Goal: Information Seeking & Learning: Learn about a topic

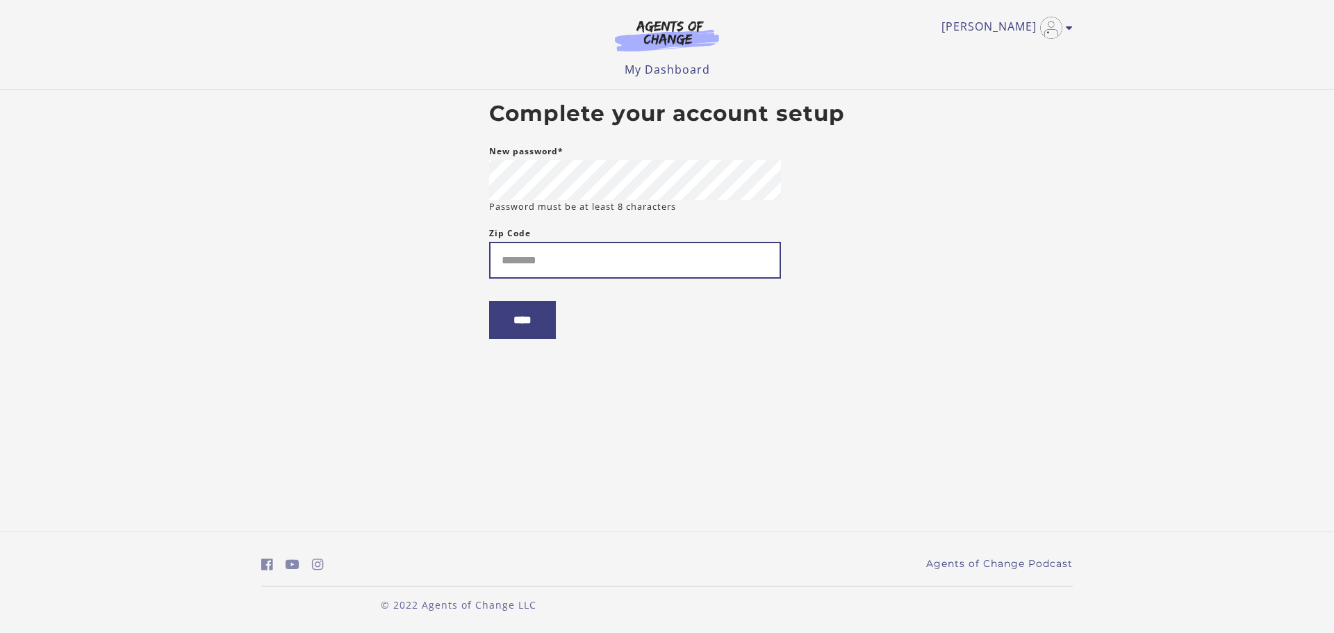
click at [530, 259] on input "Zip Code" at bounding box center [635, 260] width 292 height 37
drag, startPoint x: 569, startPoint y: 255, endPoint x: 471, endPoint y: 268, distance: 98.9
click at [471, 268] on body "Skip to main content Brandie S My Account Support Sign Out Toggle menu Menu My …" at bounding box center [667, 316] width 1334 height 633
type input "*****"
click at [523, 328] on input "****" at bounding box center [522, 320] width 67 height 38
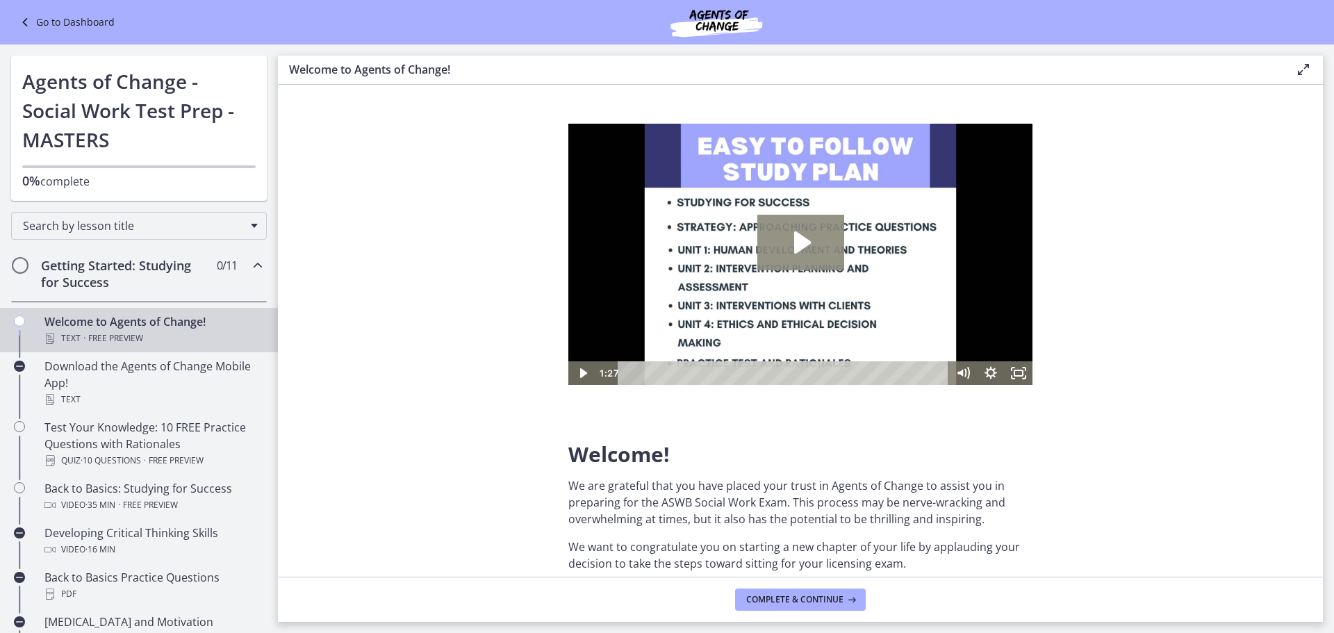
click at [800, 237] on icon "Play Video: c1o6hcmjueu5qasqsu00.mp4" at bounding box center [802, 242] width 17 height 22
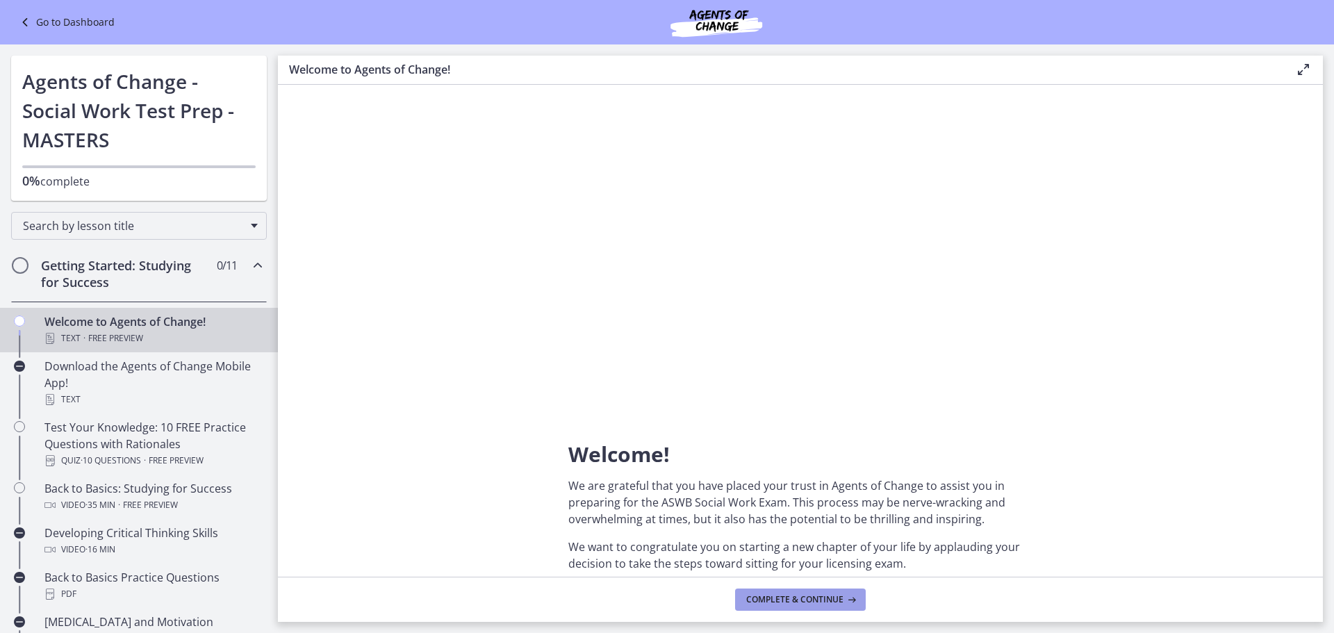
click at [838, 600] on span "Complete & continue" at bounding box center [794, 599] width 97 height 11
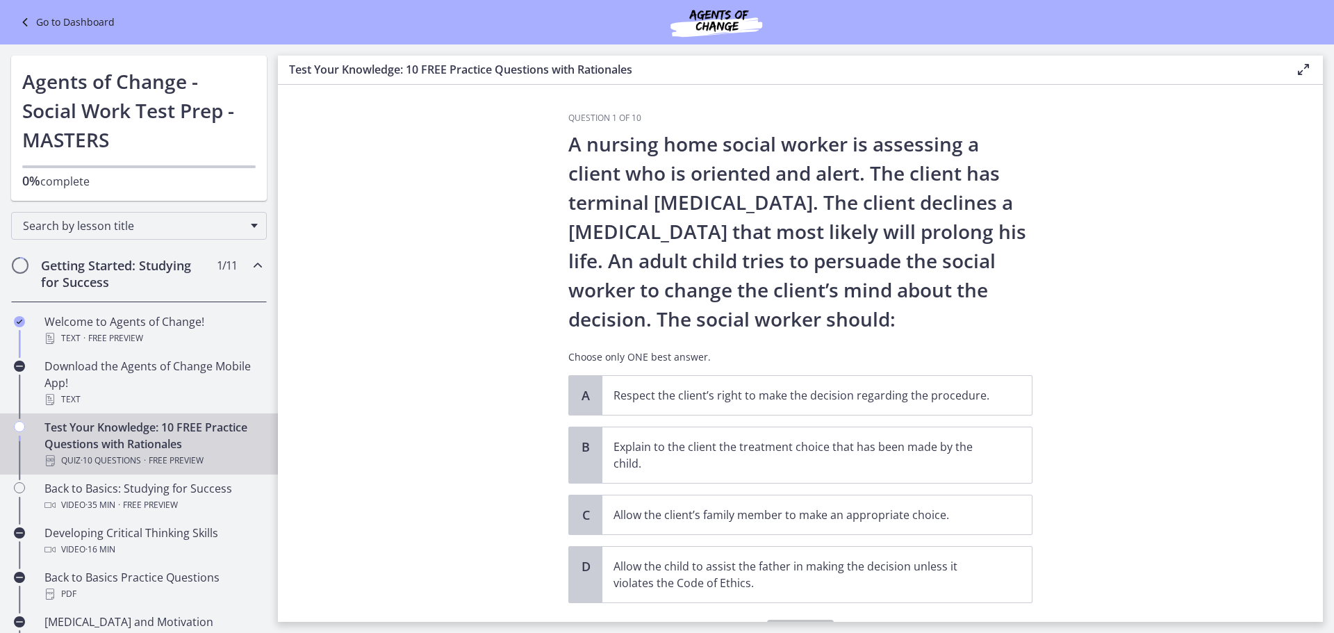
scroll to position [69, 0]
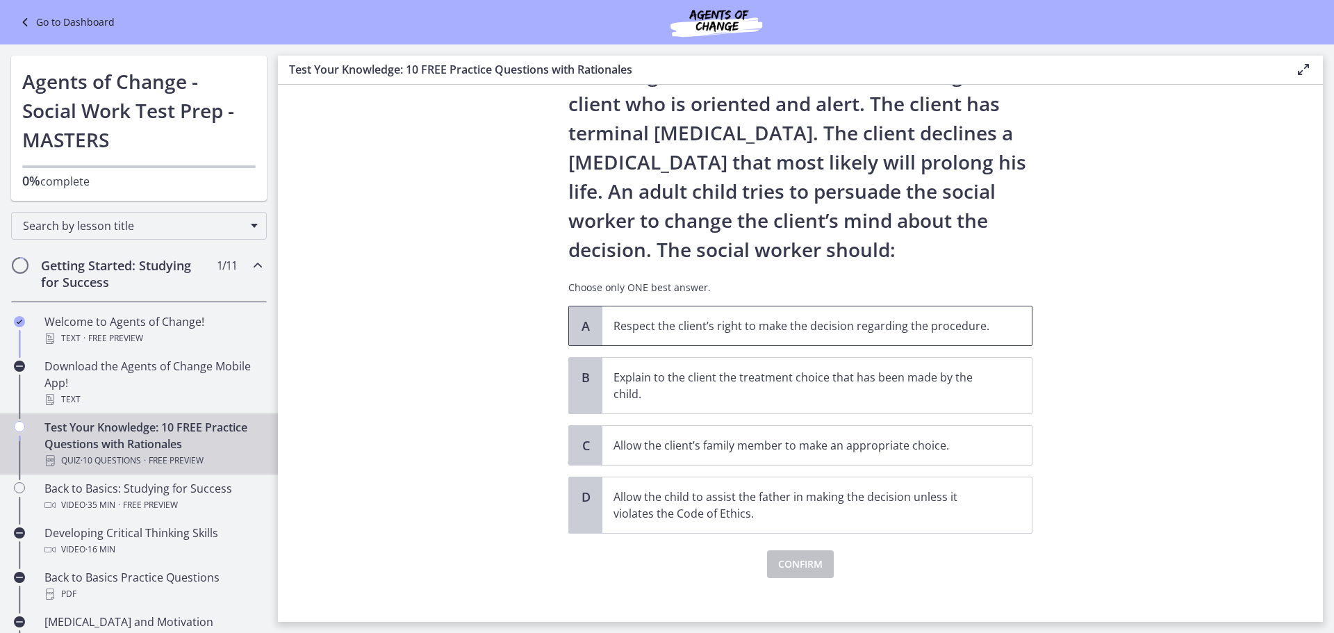
click at [890, 327] on p "Respect the client’s right to make the decision regarding the procedure." at bounding box center [803, 326] width 379 height 17
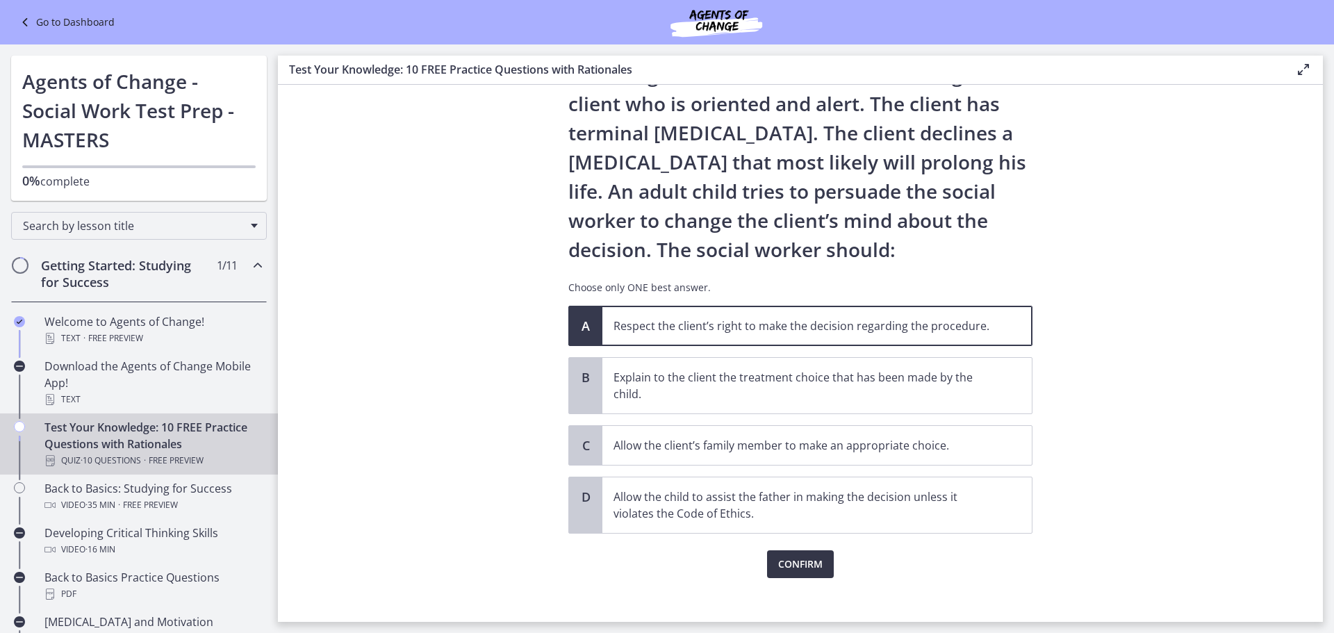
click at [810, 563] on span "Confirm" at bounding box center [800, 564] width 44 height 17
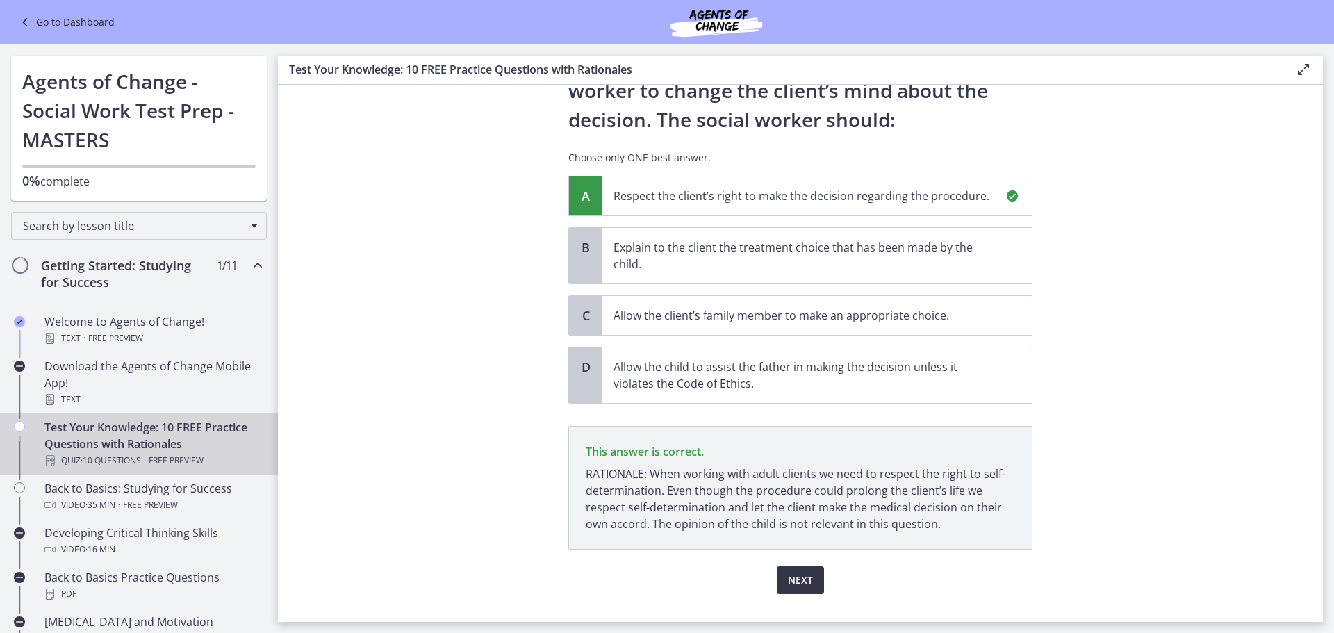
scroll to position [227, 0]
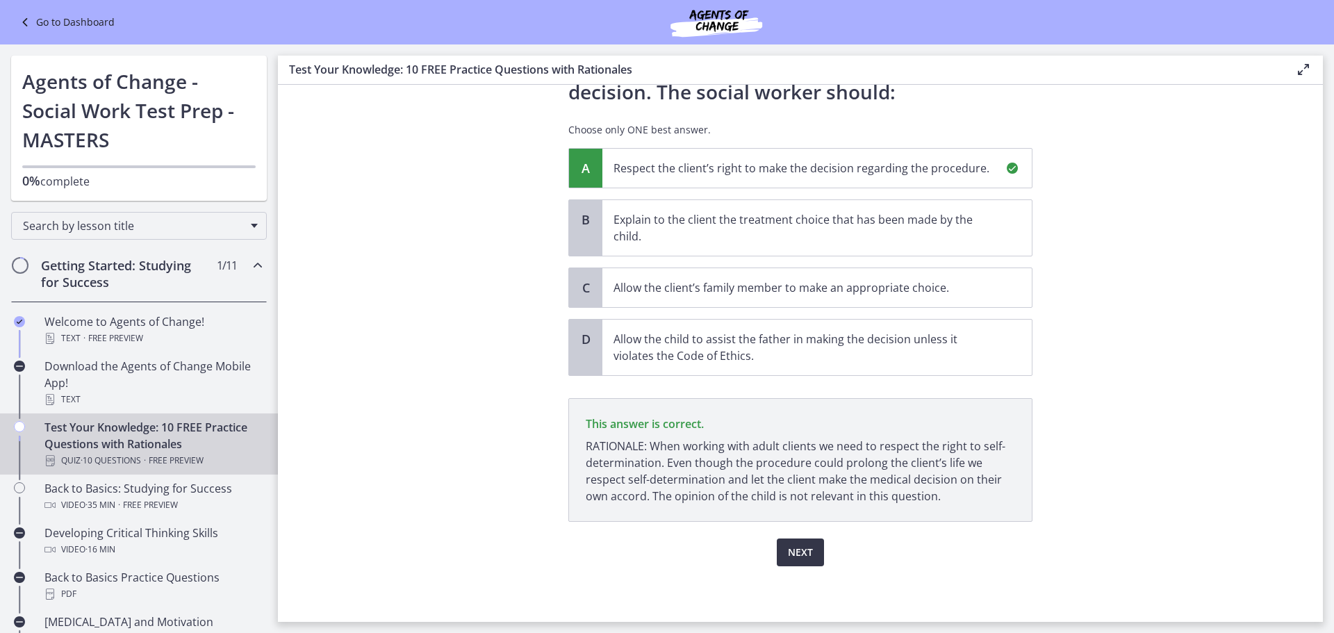
click at [792, 550] on span "Next" at bounding box center [800, 552] width 25 height 17
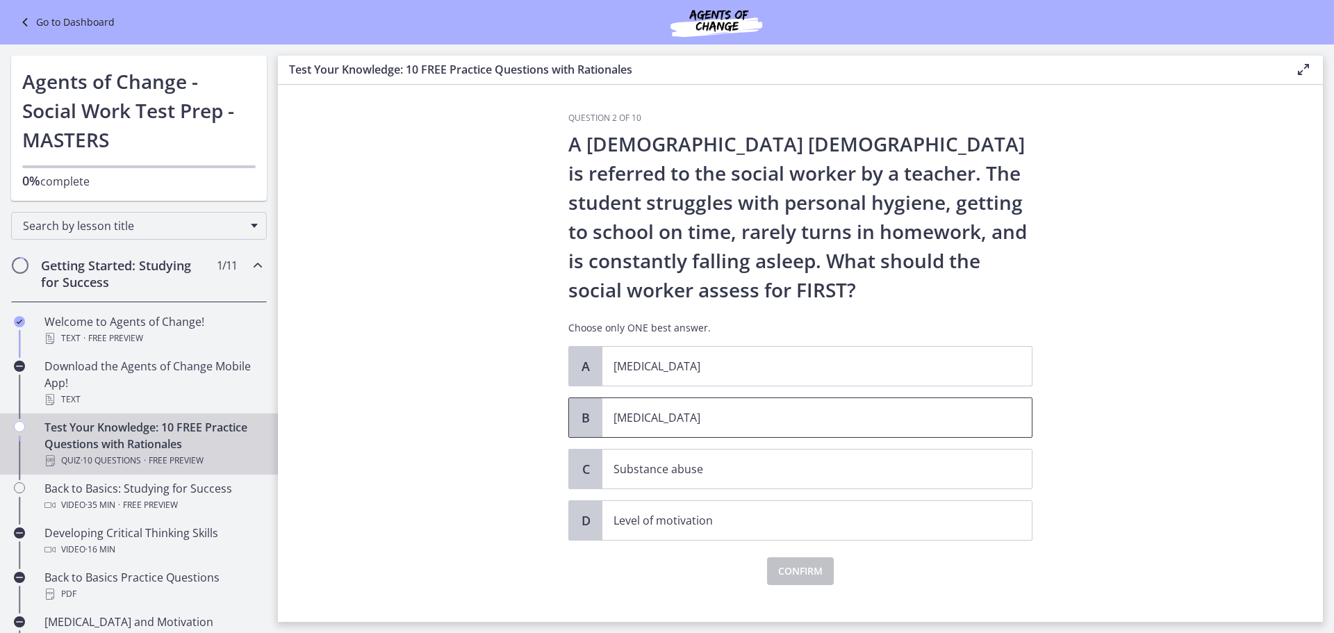
click at [667, 416] on p "Child neglect" at bounding box center [803, 417] width 379 height 17
click at [785, 571] on span "Confirm" at bounding box center [800, 571] width 44 height 17
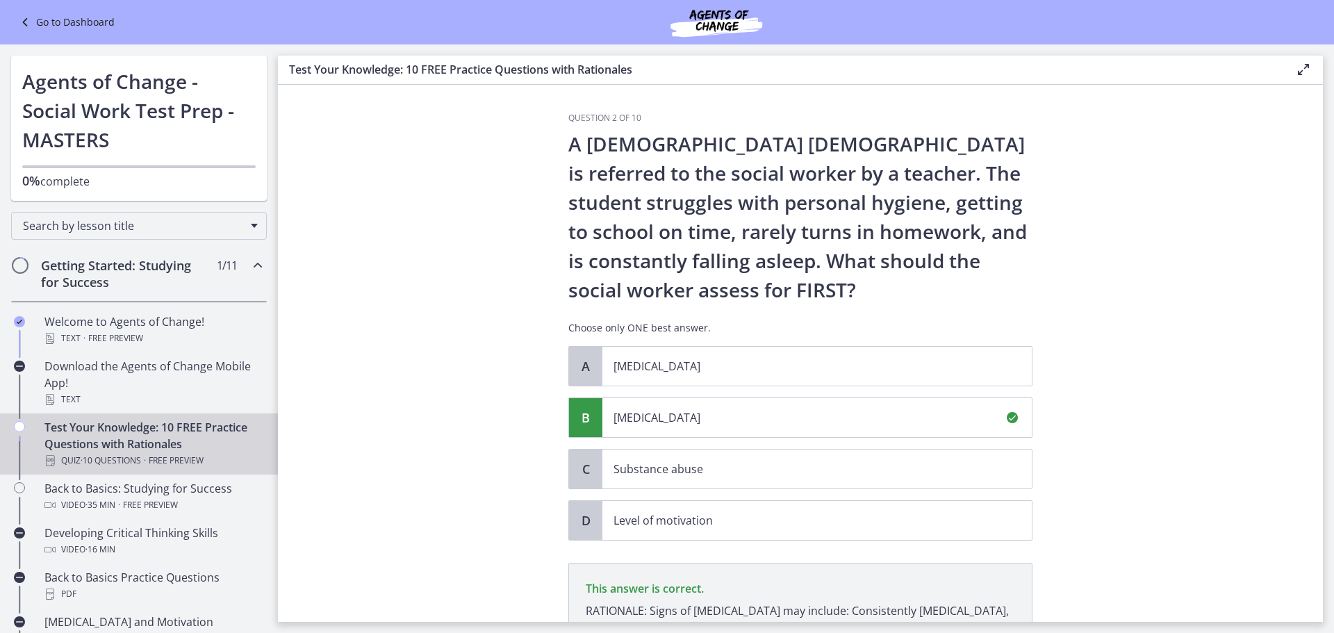
scroll to position [181, 0]
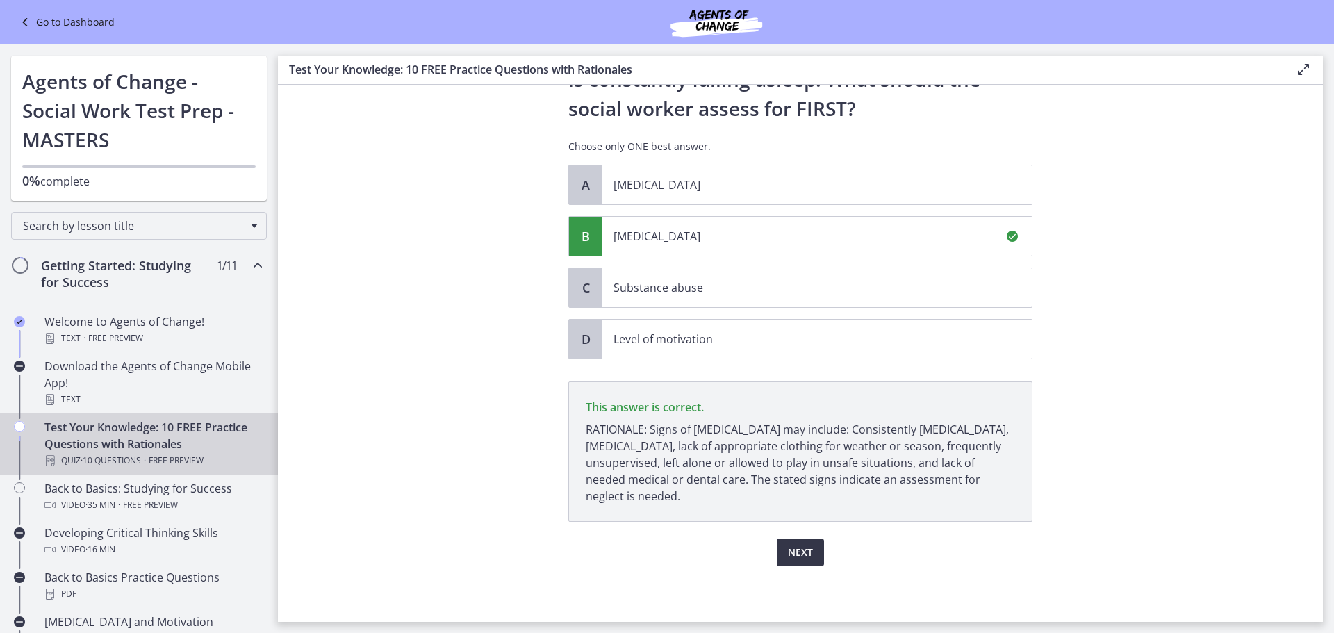
click at [801, 548] on span "Next" at bounding box center [800, 552] width 25 height 17
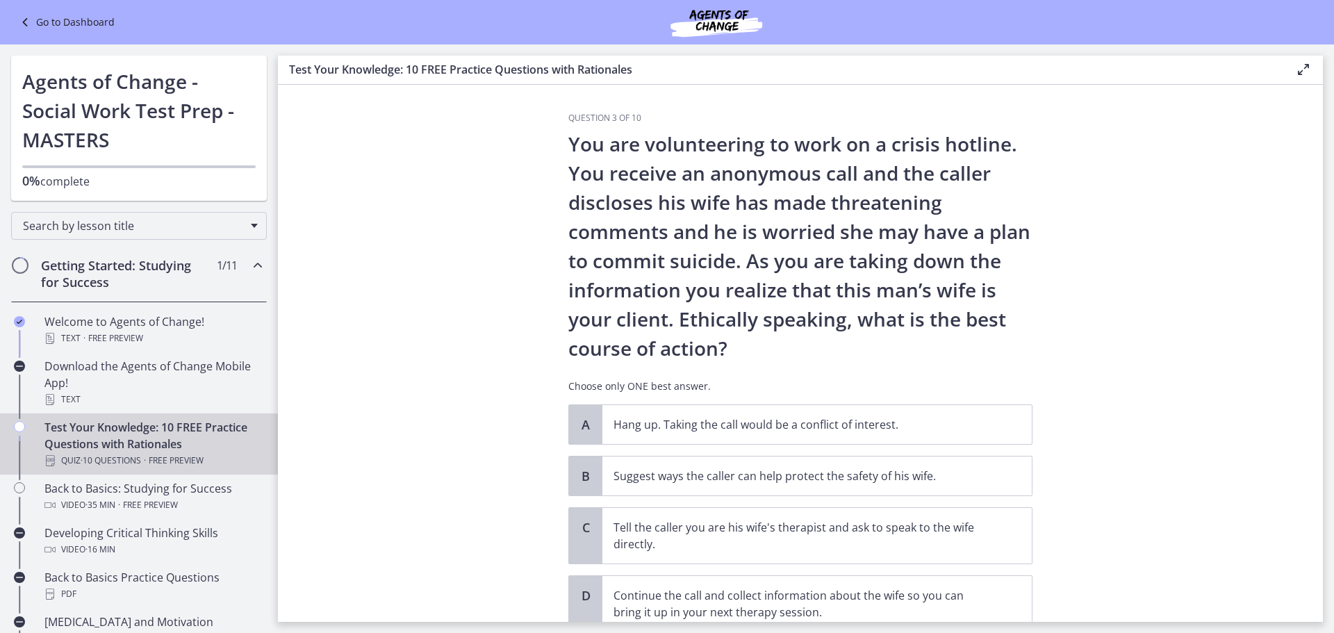
scroll to position [69, 0]
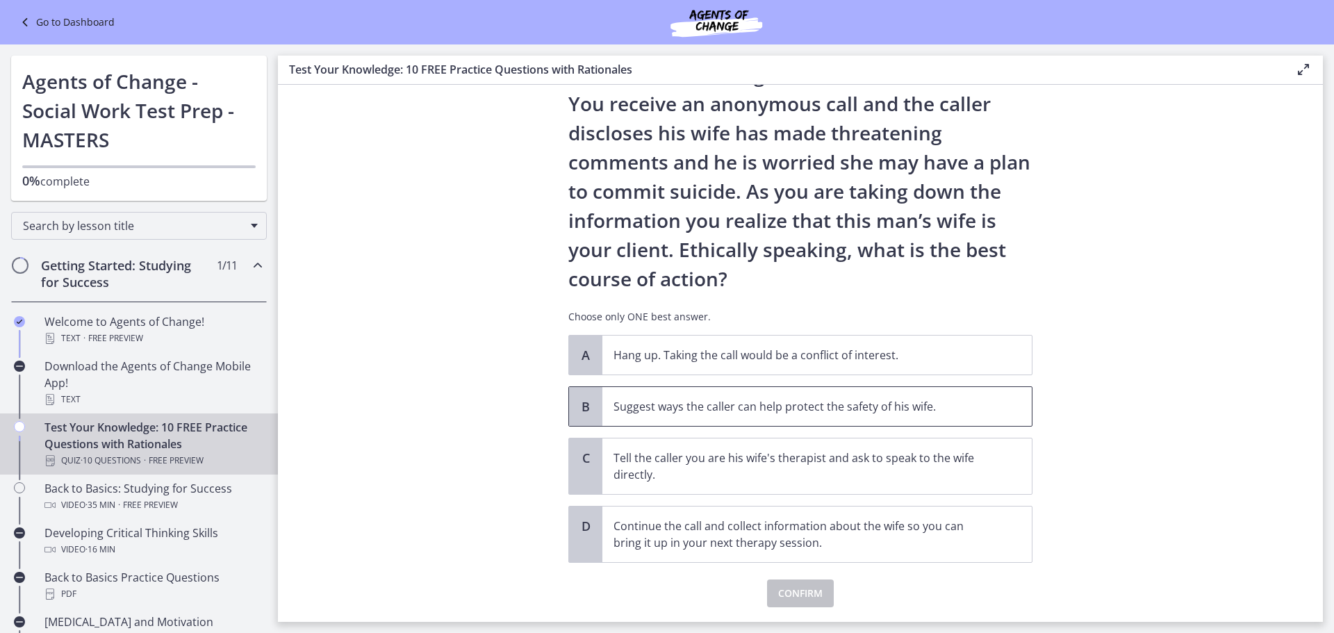
click at [878, 412] on p "Suggest ways the caller can help protect the safety of his wife." at bounding box center [803, 406] width 379 height 17
click at [796, 603] on button "Confirm" at bounding box center [800, 594] width 67 height 28
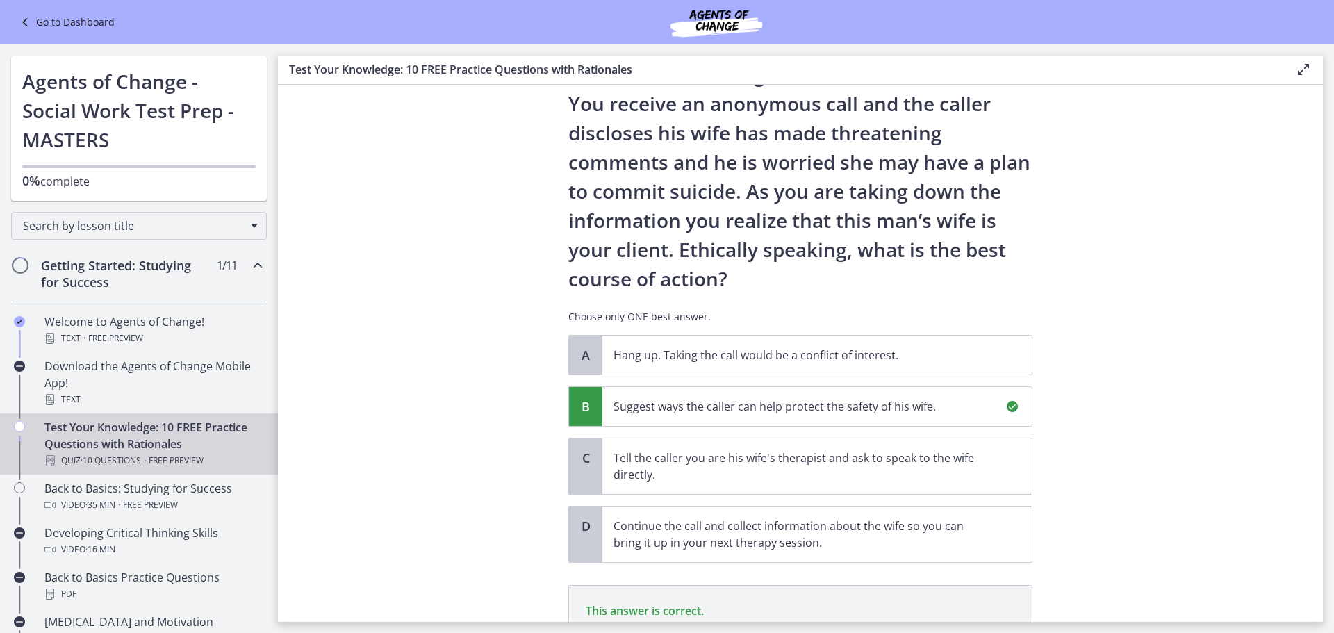
scroll to position [240, 0]
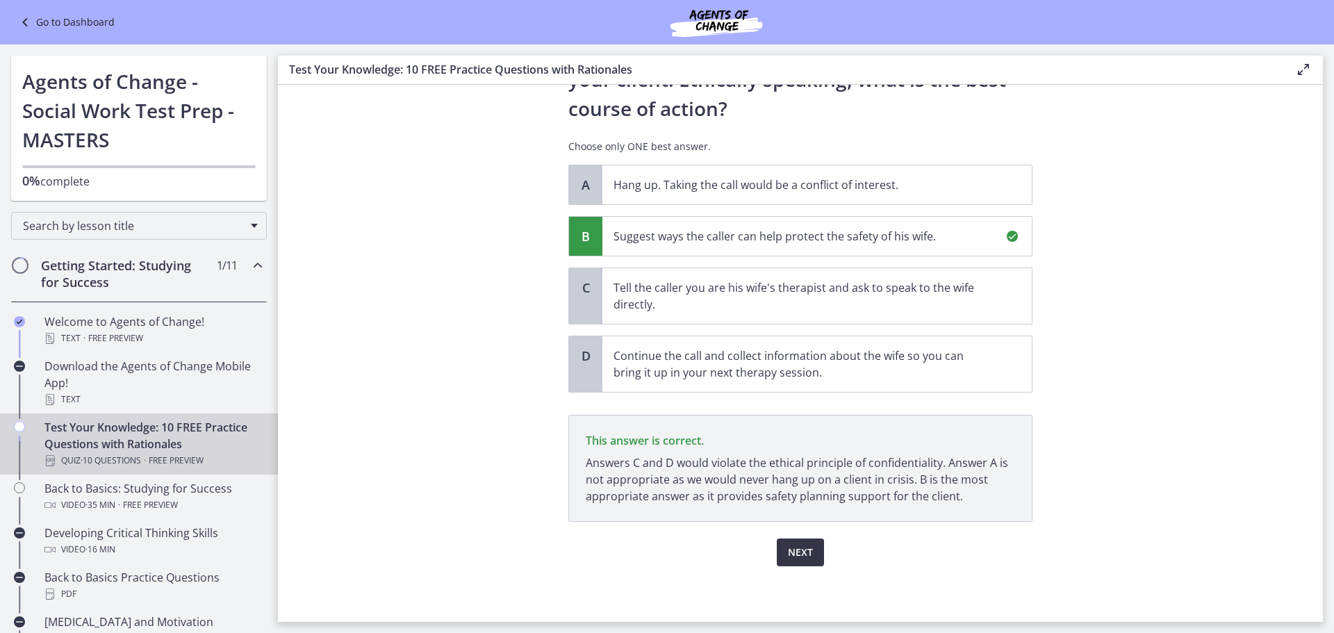
click at [794, 546] on span "Next" at bounding box center [800, 552] width 25 height 17
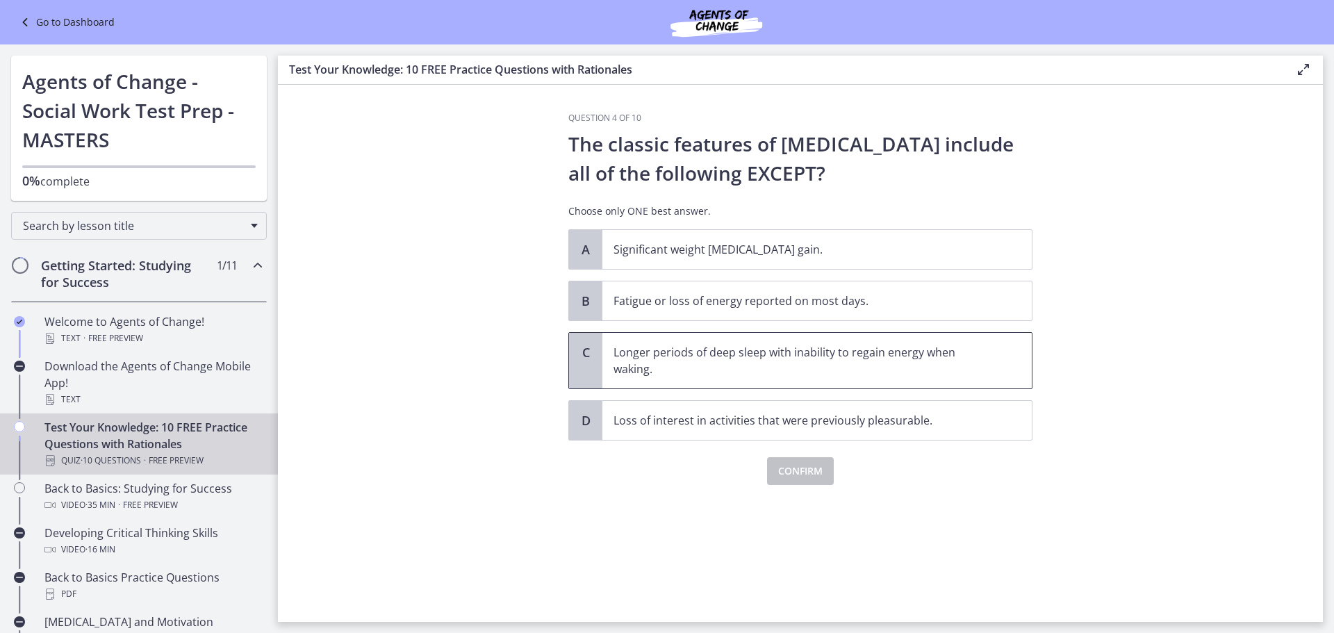
click at [670, 347] on p "Longer periods of deep sleep with inability to regain energy when waking." at bounding box center [803, 360] width 379 height 33
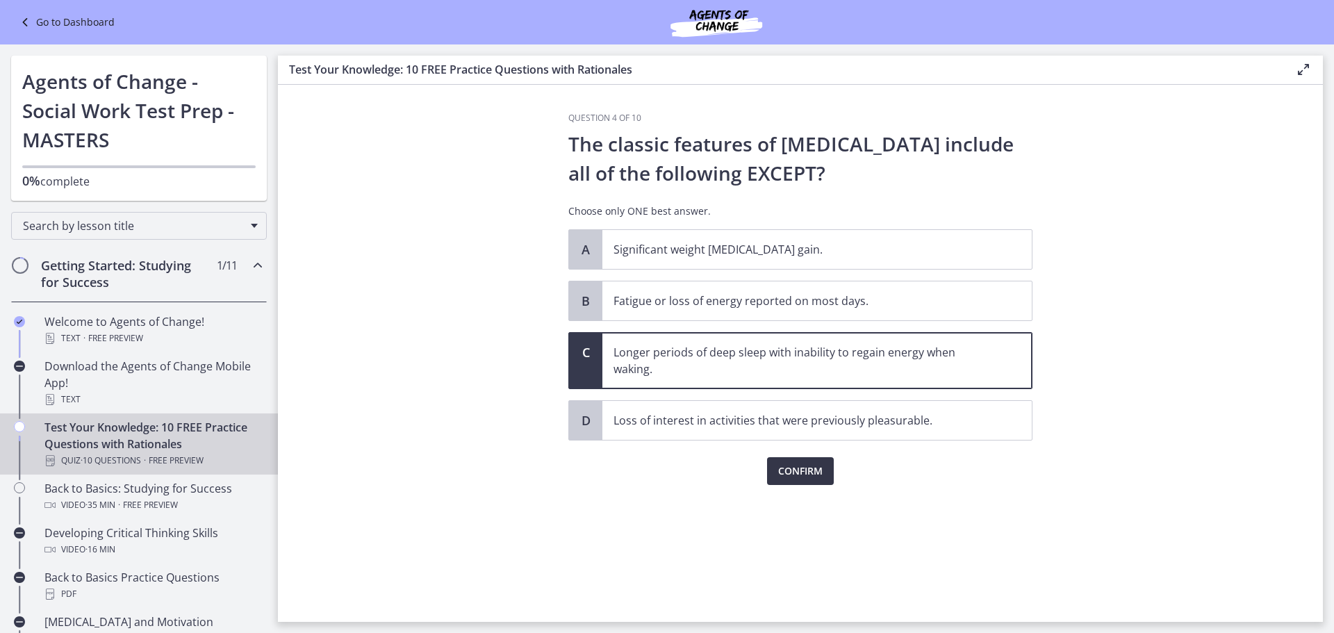
click at [780, 473] on span "Confirm" at bounding box center [800, 471] width 44 height 17
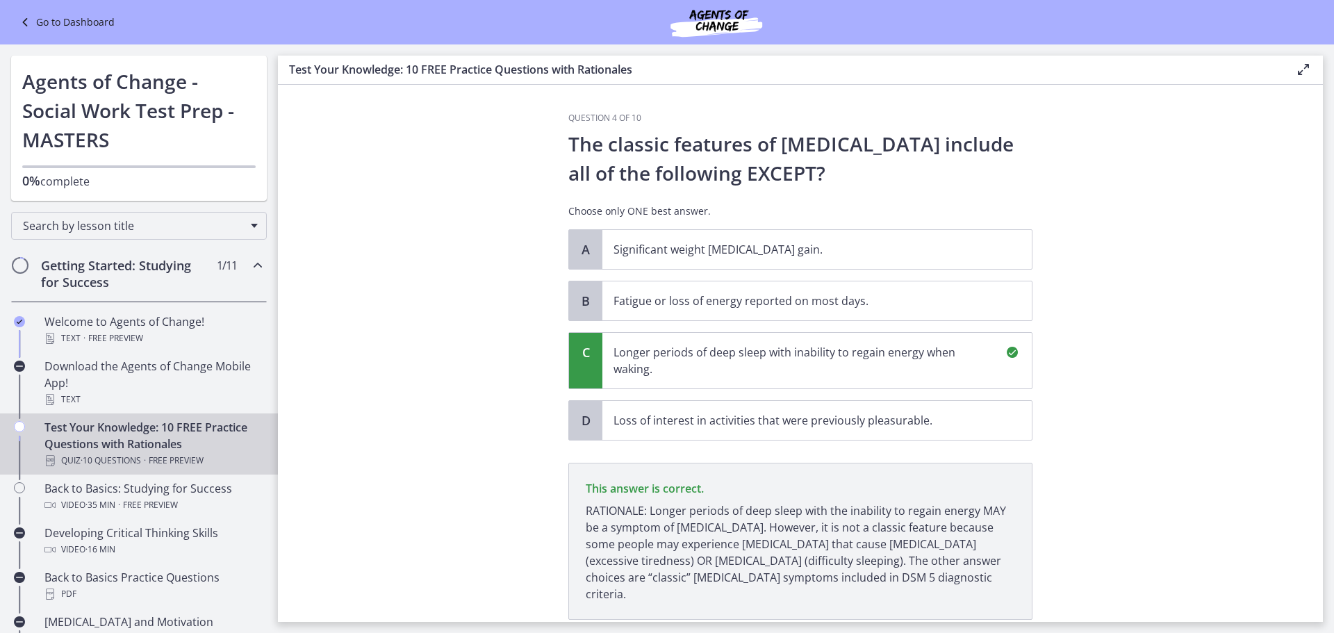
scroll to position [81, 0]
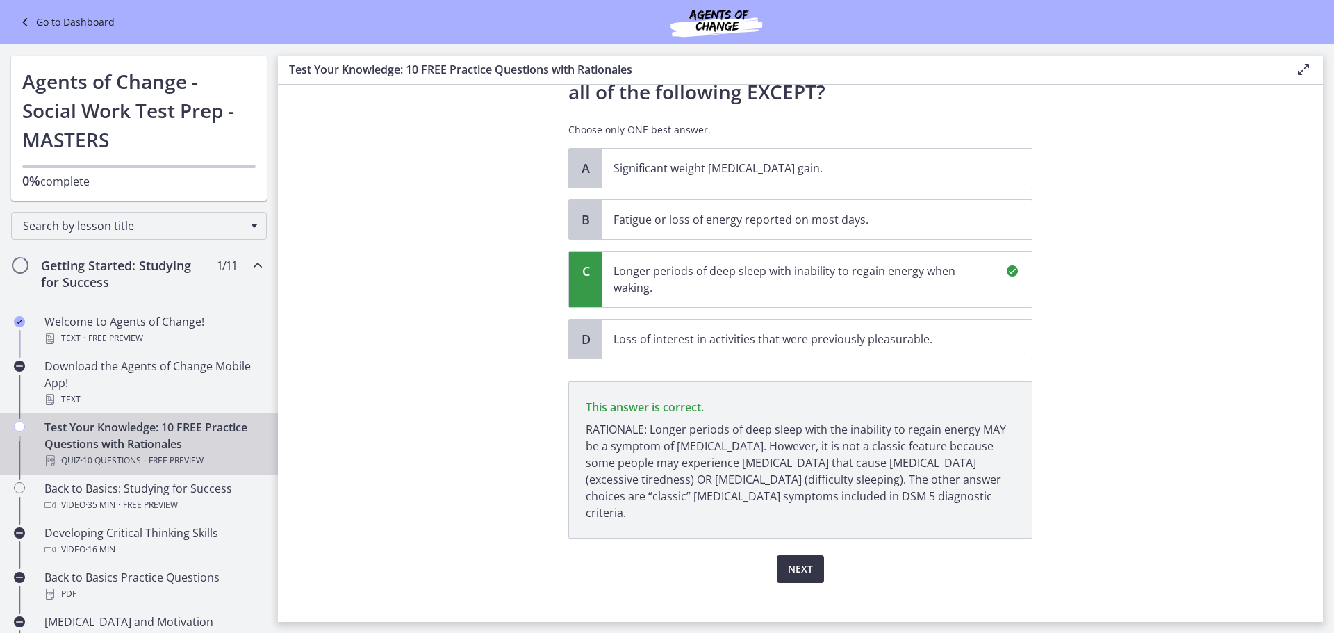
click at [803, 561] on span "Next" at bounding box center [800, 569] width 25 height 17
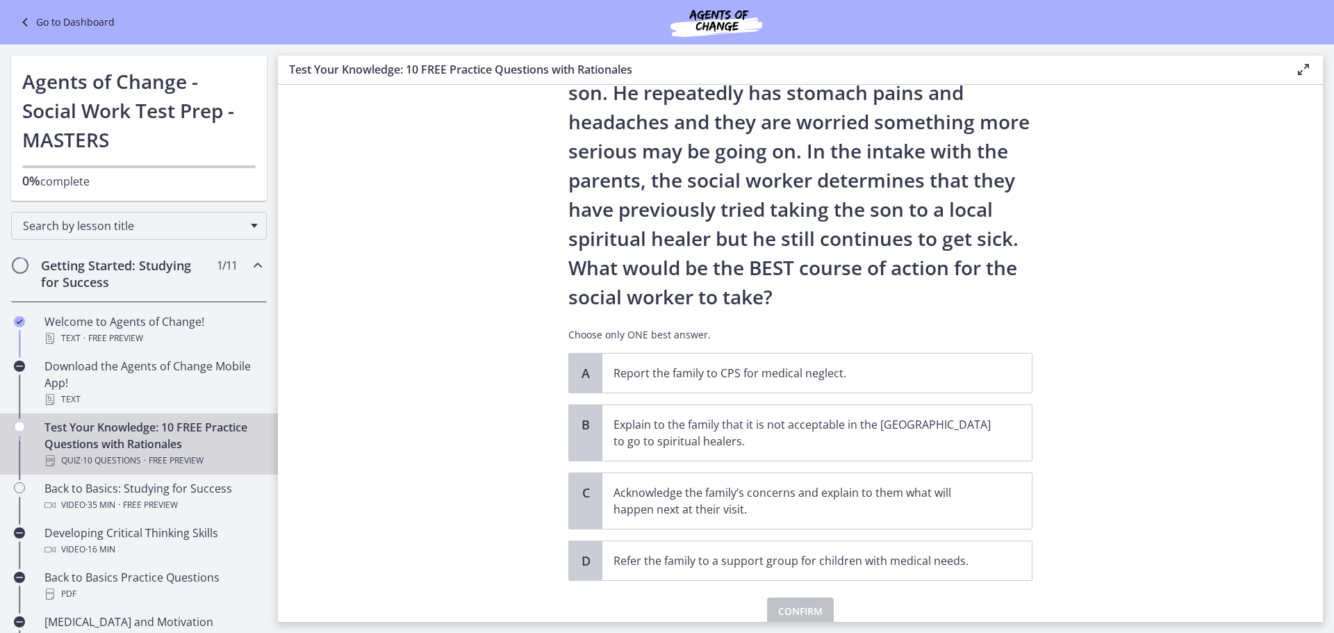
scroll to position [198, 0]
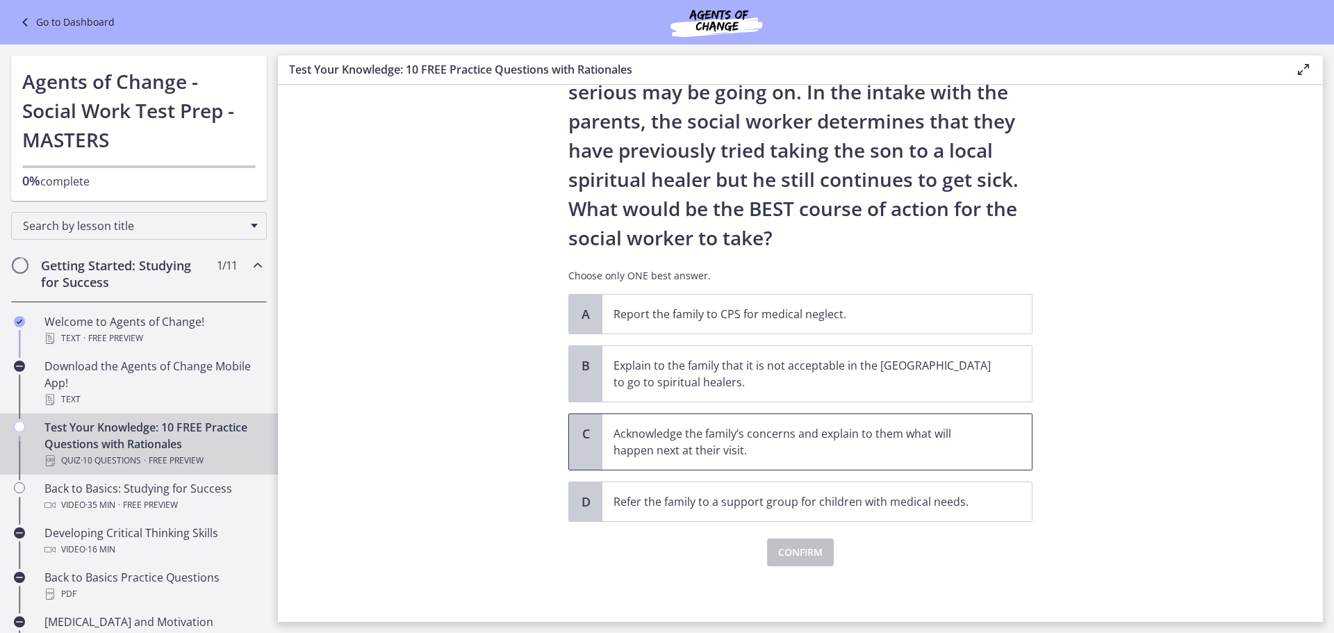
click at [1009, 466] on span "Acknowledge the family’s concerns and explain to them what will happen next at …" at bounding box center [817, 442] width 429 height 56
click at [816, 560] on span "Confirm" at bounding box center [800, 552] width 44 height 17
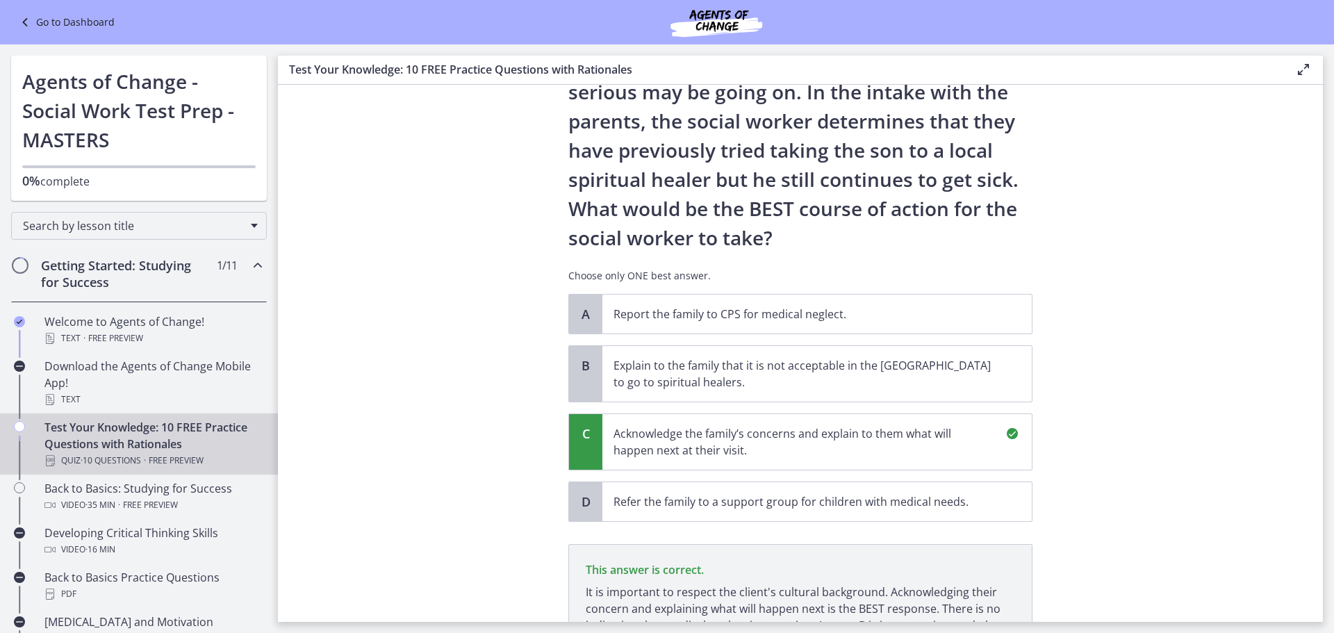
scroll to position [361, 0]
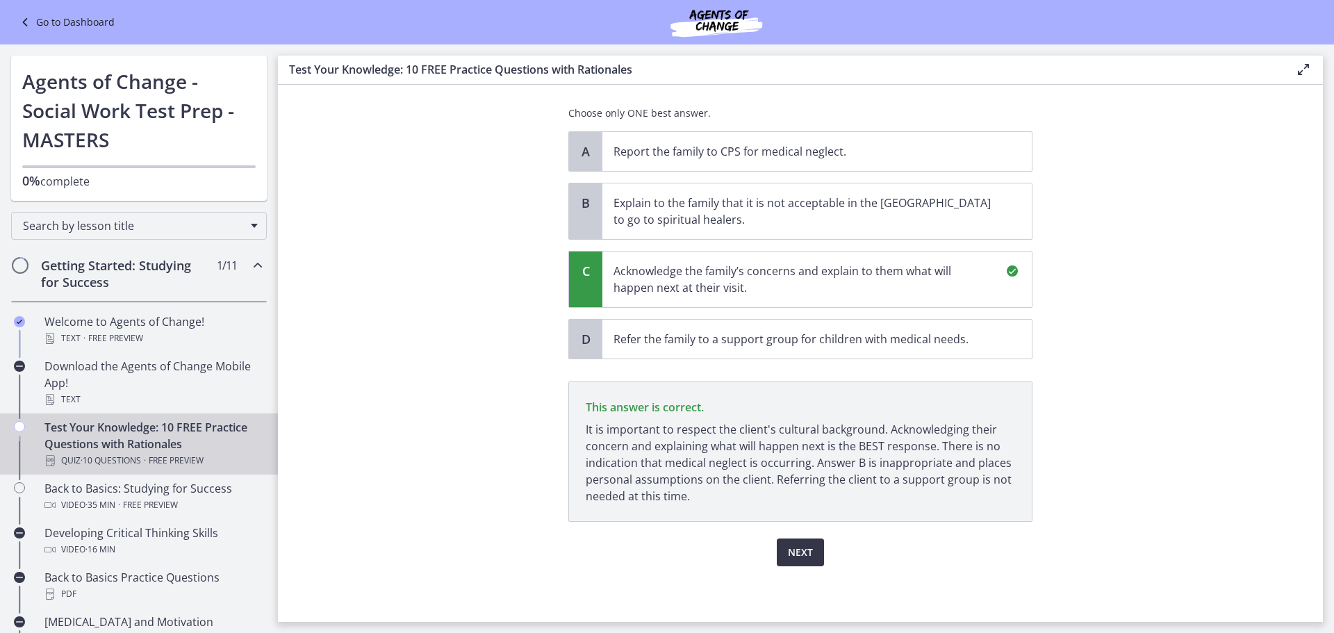
click at [808, 551] on button "Next" at bounding box center [800, 553] width 47 height 28
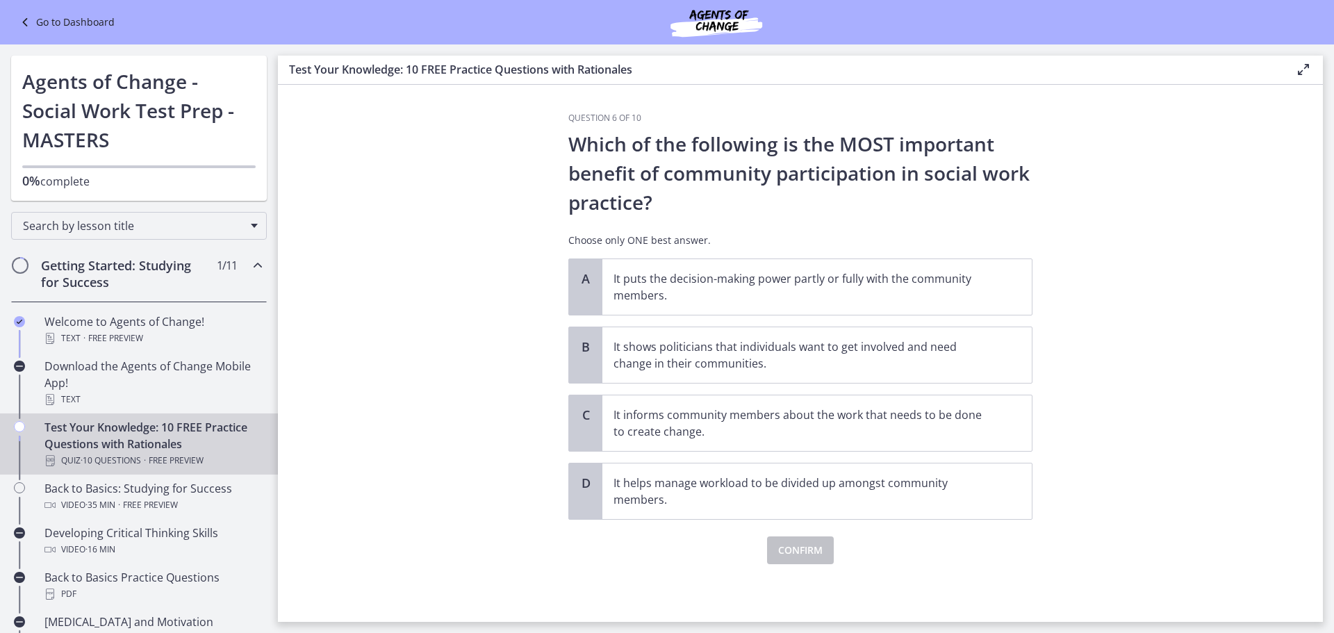
scroll to position [0, 0]
click at [662, 309] on span "It puts the decision-making power partly or fully with the community members." at bounding box center [817, 287] width 429 height 56
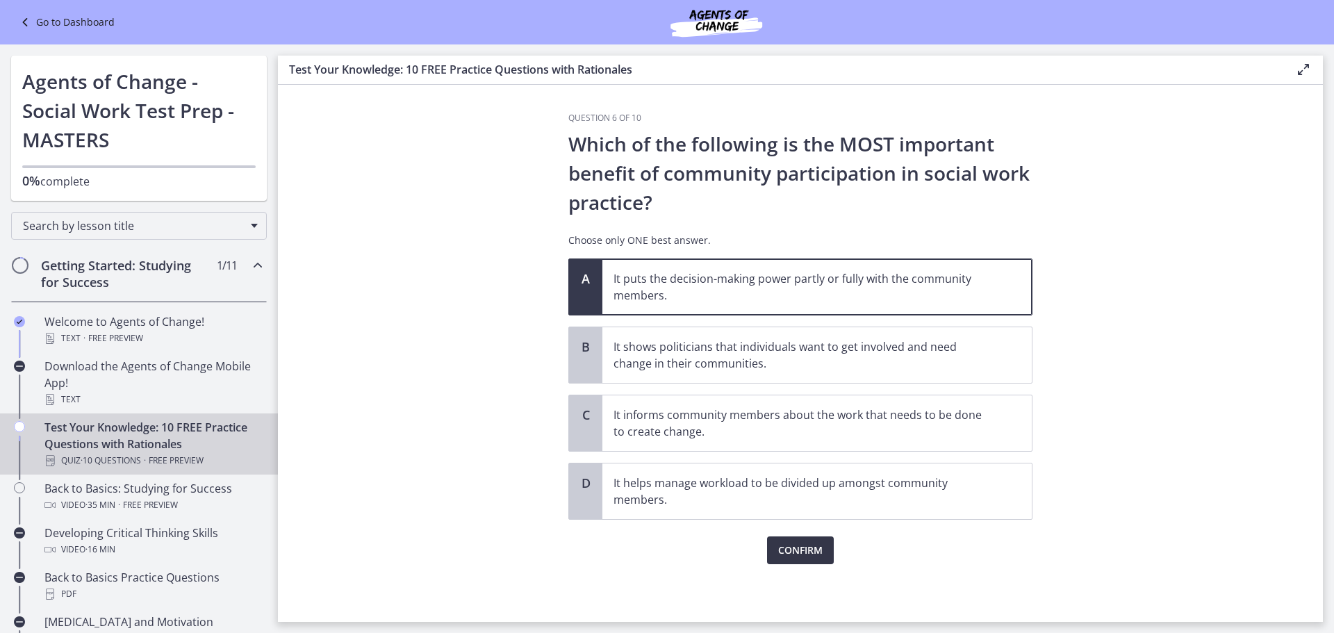
click at [795, 553] on span "Confirm" at bounding box center [800, 550] width 44 height 17
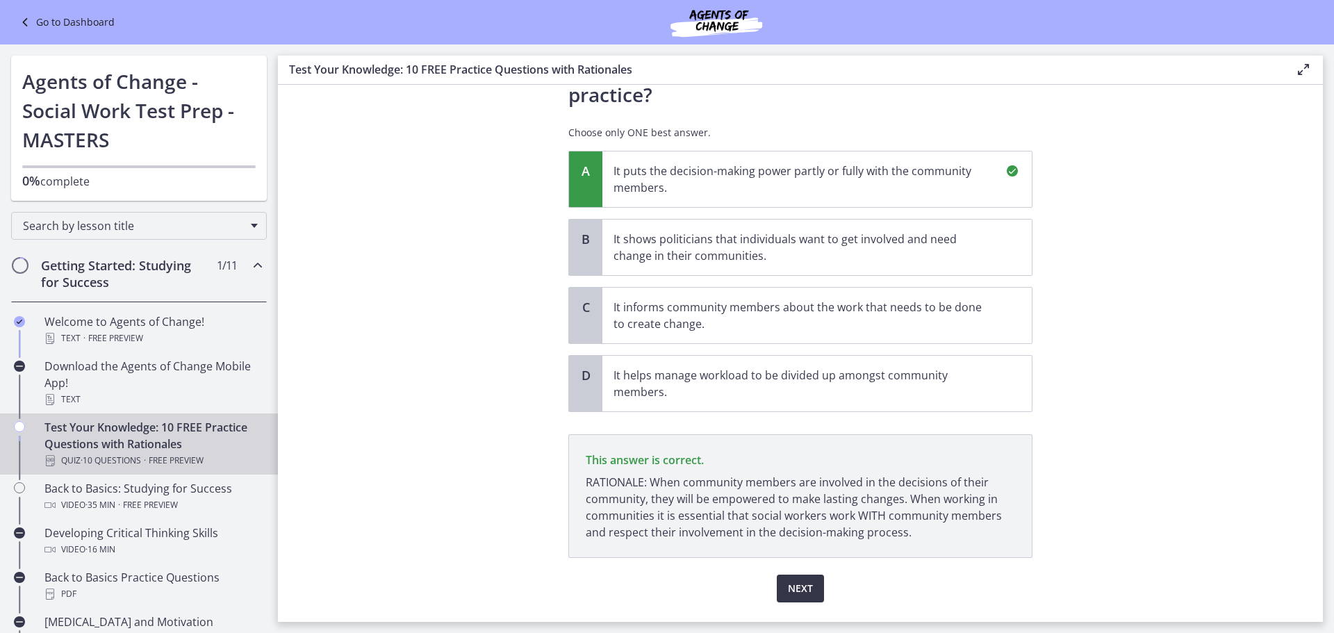
scroll to position [144, 0]
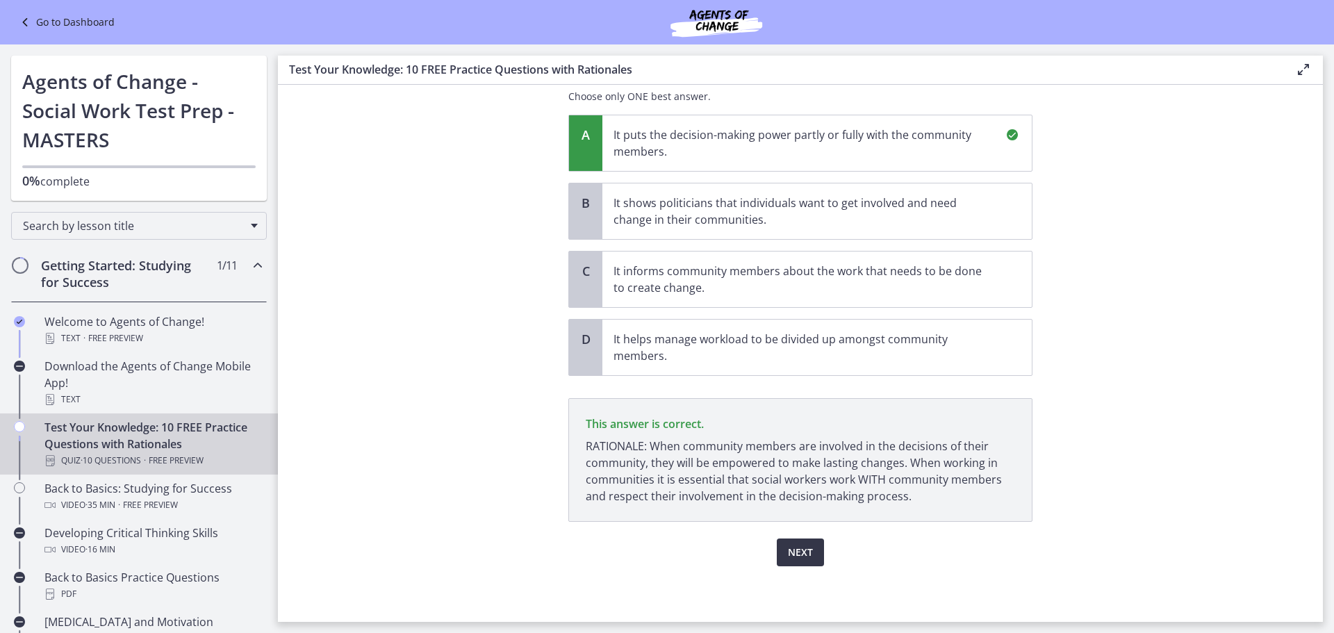
click at [796, 549] on span "Next" at bounding box center [800, 552] width 25 height 17
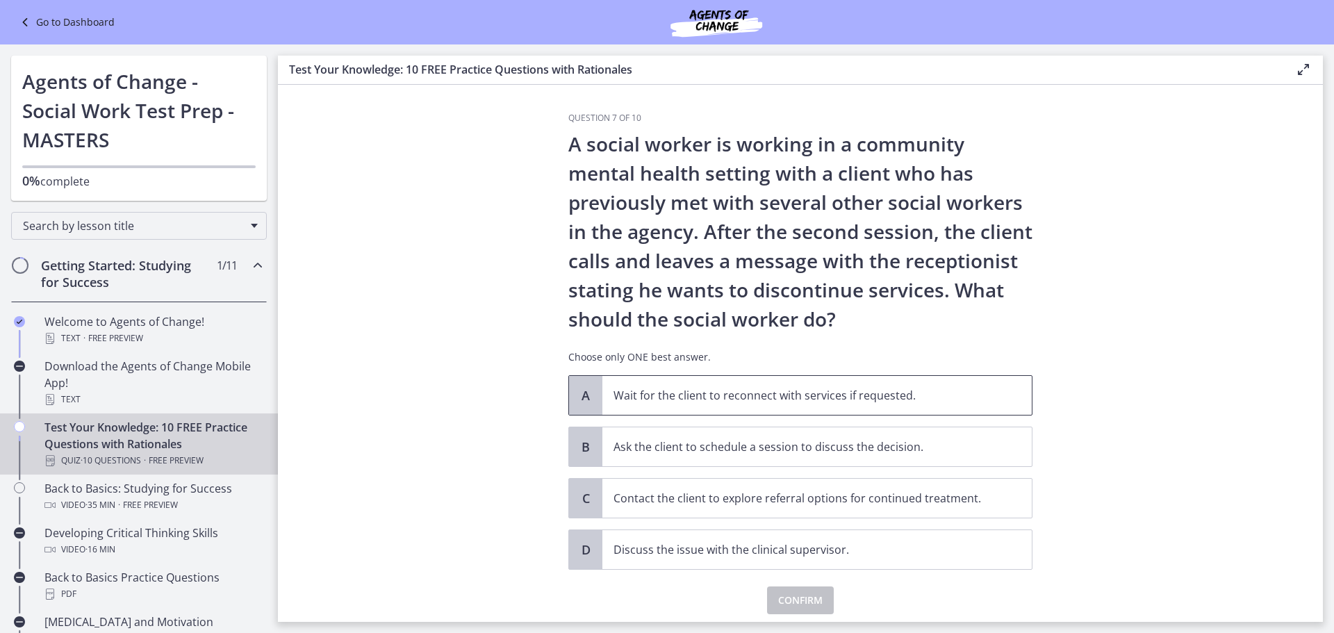
click at [979, 407] on span "Wait for the client to reconnect with services if requested." at bounding box center [817, 395] width 429 height 39
click at [798, 612] on button "Confirm" at bounding box center [800, 601] width 67 height 28
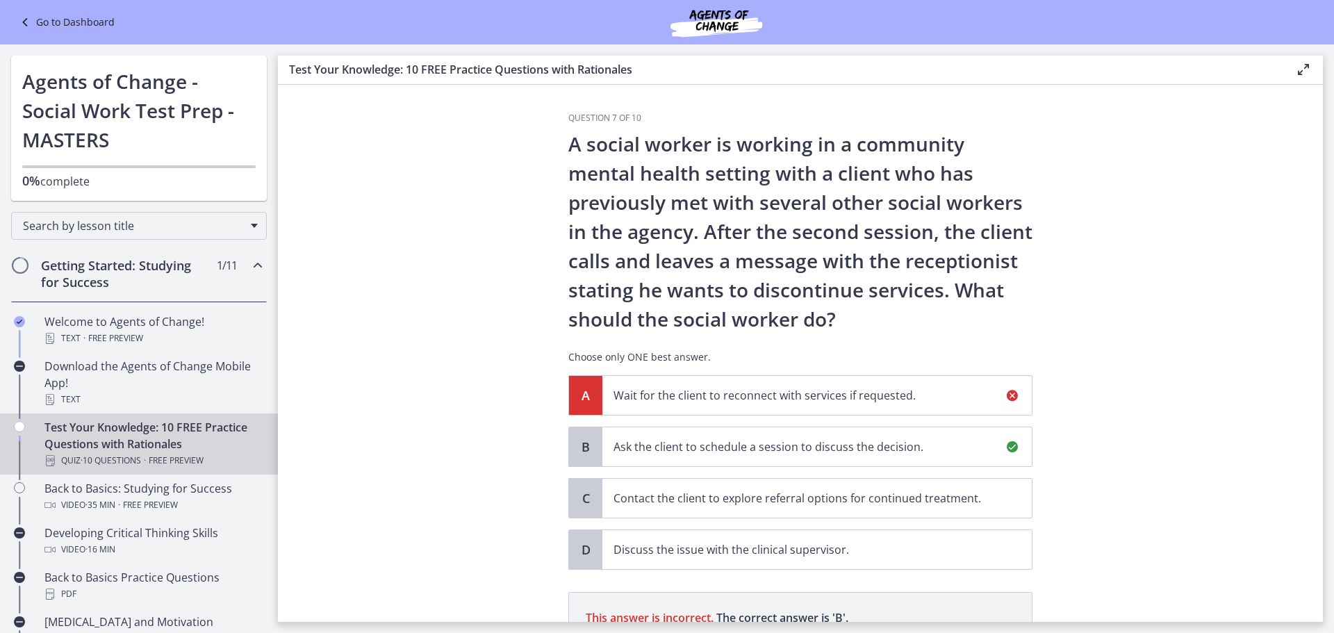
scroll to position [211, 0]
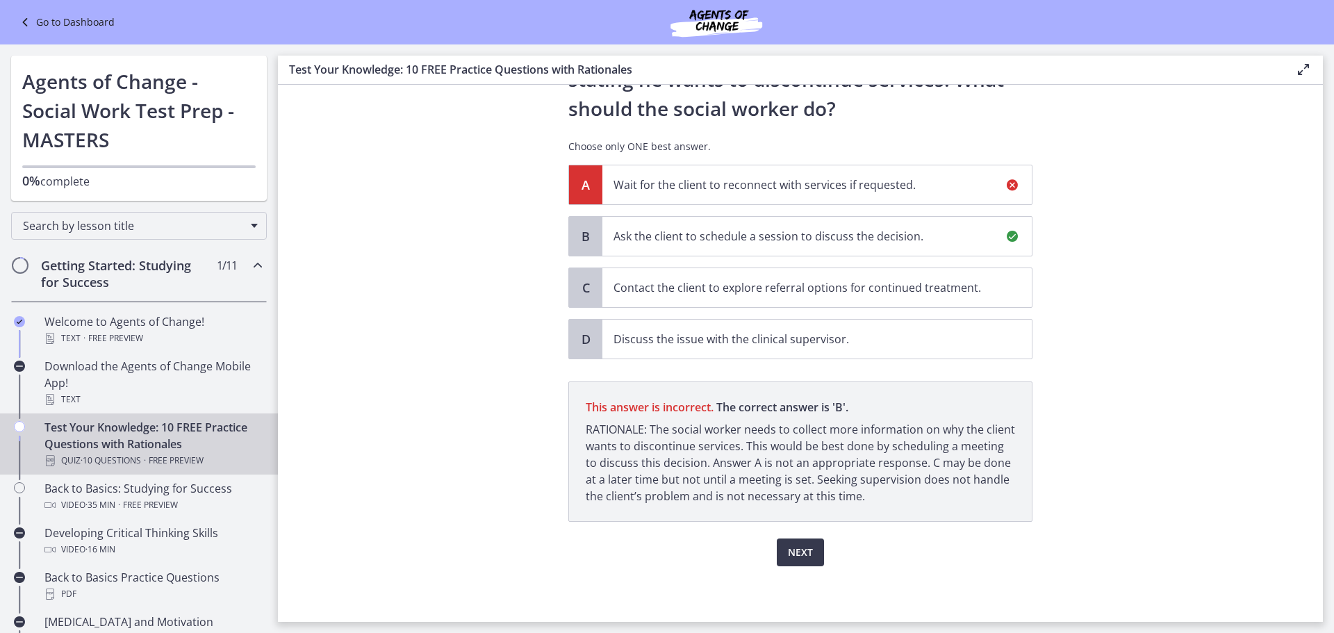
click at [901, 246] on span "Ask the client to schedule a session to discuss the decision." at bounding box center [817, 236] width 429 height 39
click at [802, 559] on span "Next" at bounding box center [800, 552] width 25 height 17
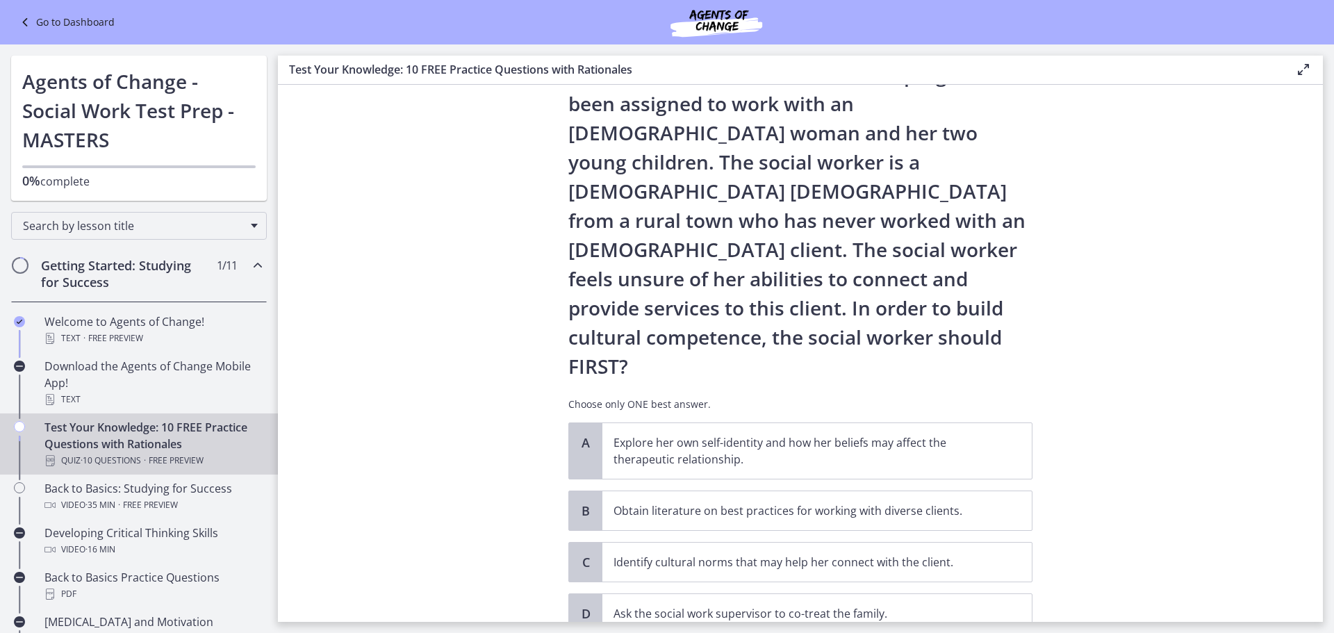
scroll to position [123, 0]
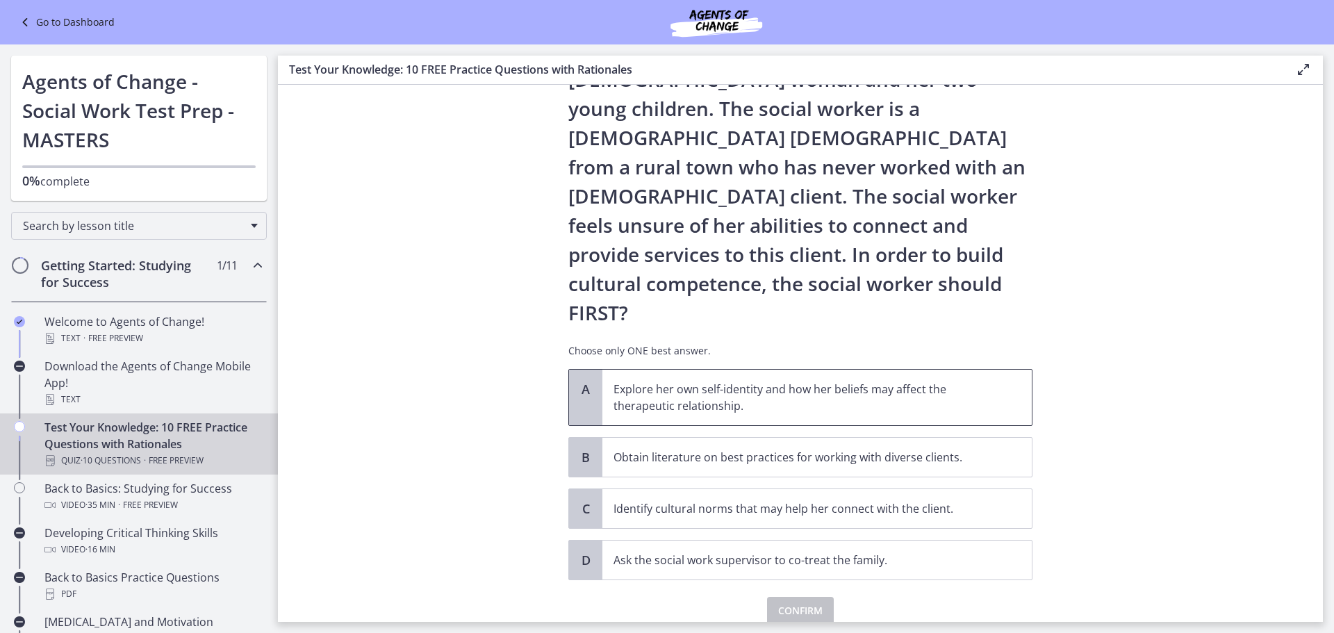
click at [945, 370] on span "Explore her own self-identity and how her beliefs may affect the therapeutic re…" at bounding box center [817, 398] width 429 height 56
click at [797, 603] on span "Confirm" at bounding box center [800, 611] width 44 height 17
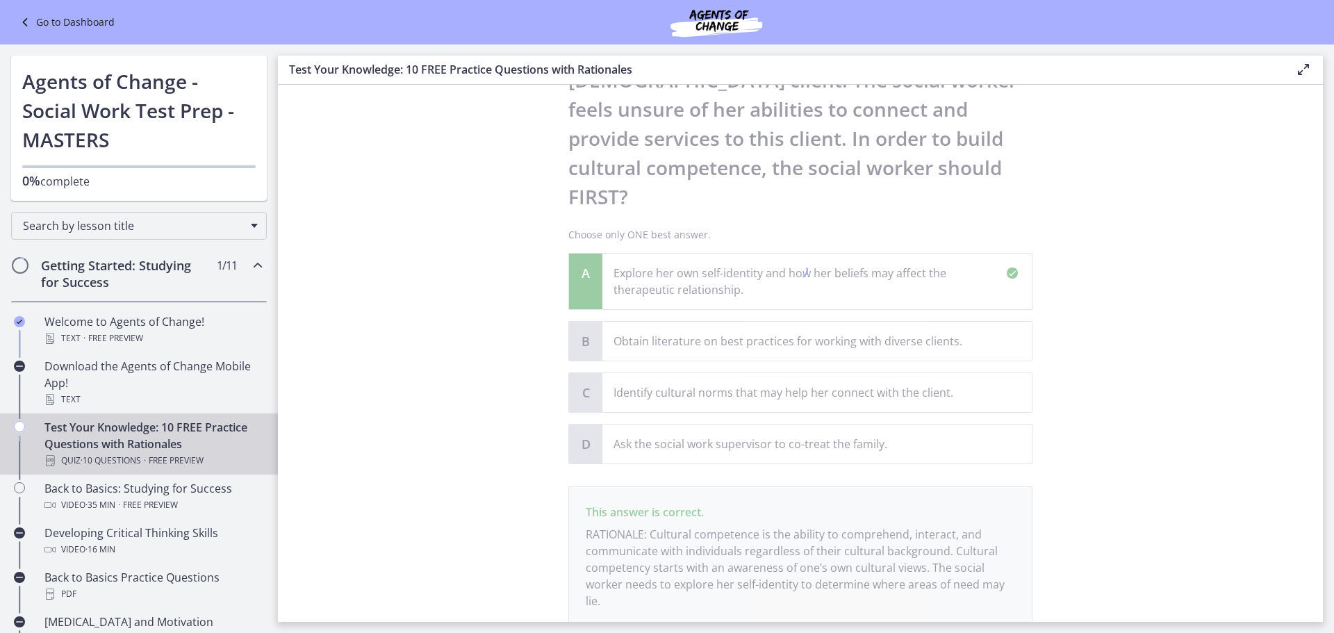
scroll to position [286, 0]
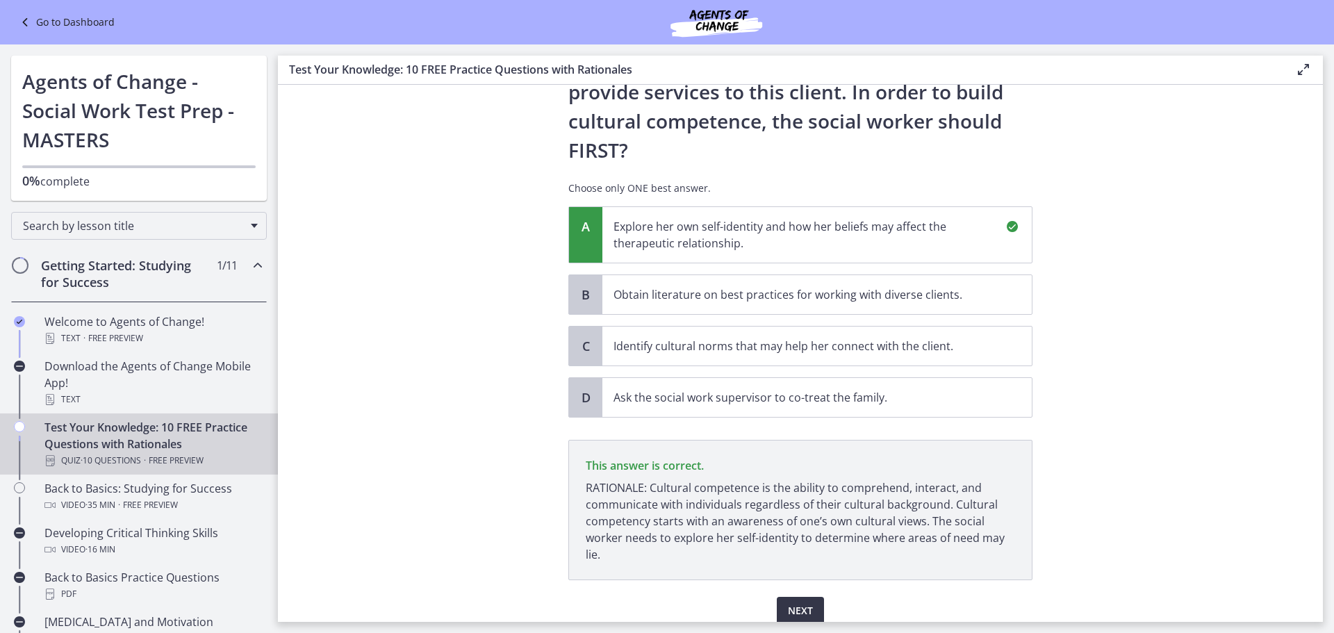
click at [796, 603] on span "Next" at bounding box center [800, 611] width 25 height 17
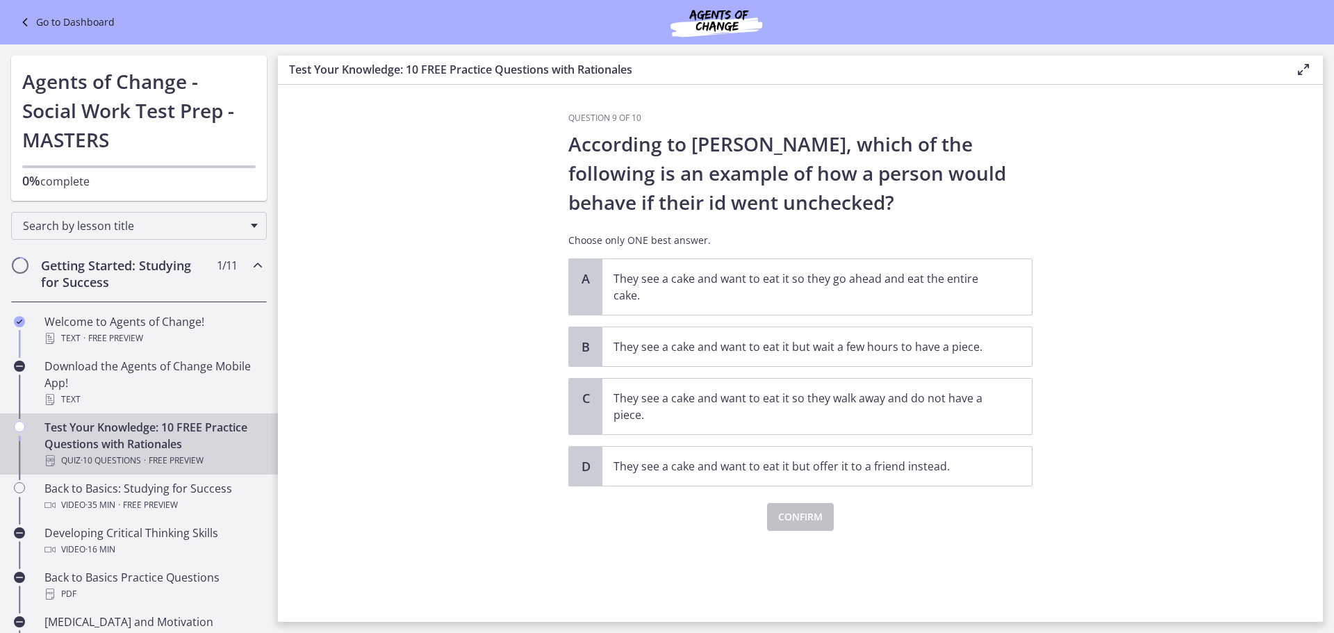
scroll to position [0, 0]
click at [603, 272] on span "They see a cake and want to eat it so they go ahead and eat the entire cake." at bounding box center [817, 287] width 429 height 56
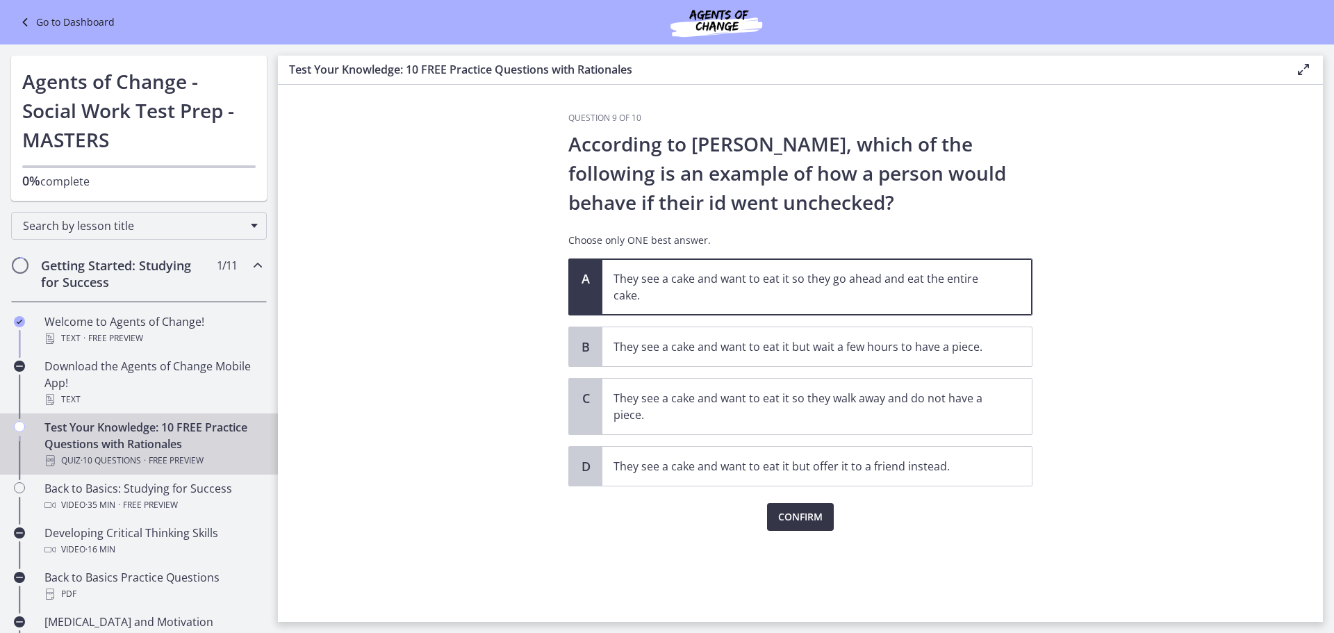
click at [793, 514] on span "Confirm" at bounding box center [800, 517] width 44 height 17
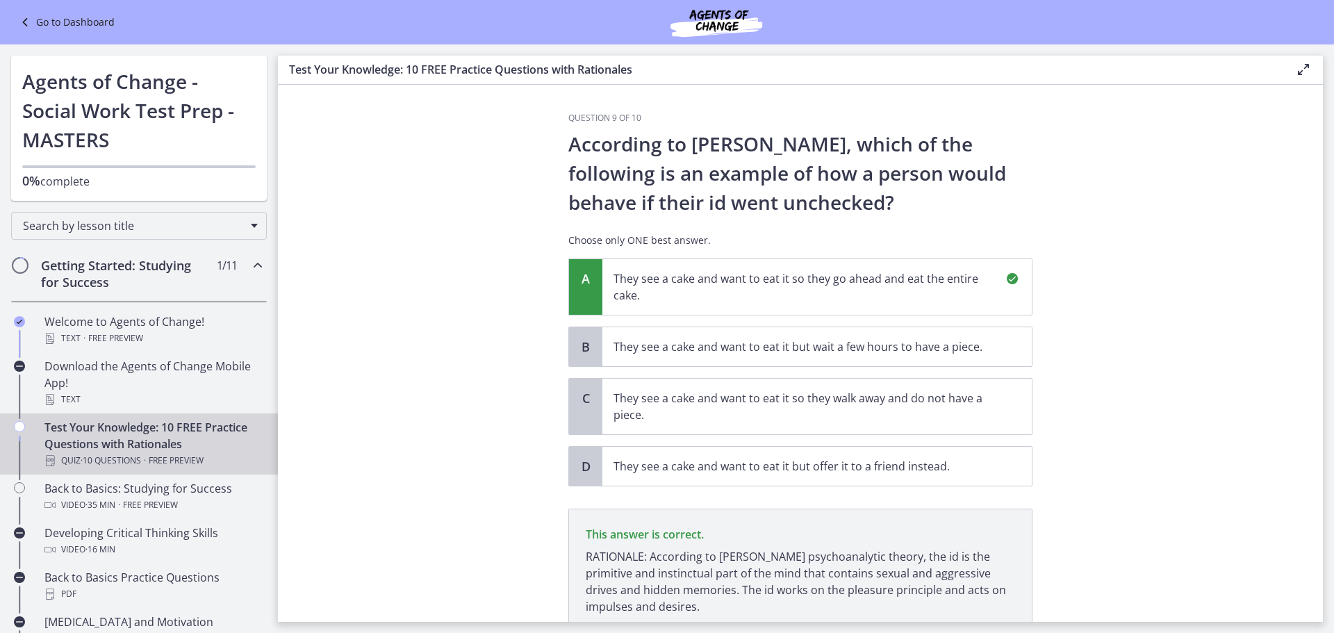
scroll to position [110, 0]
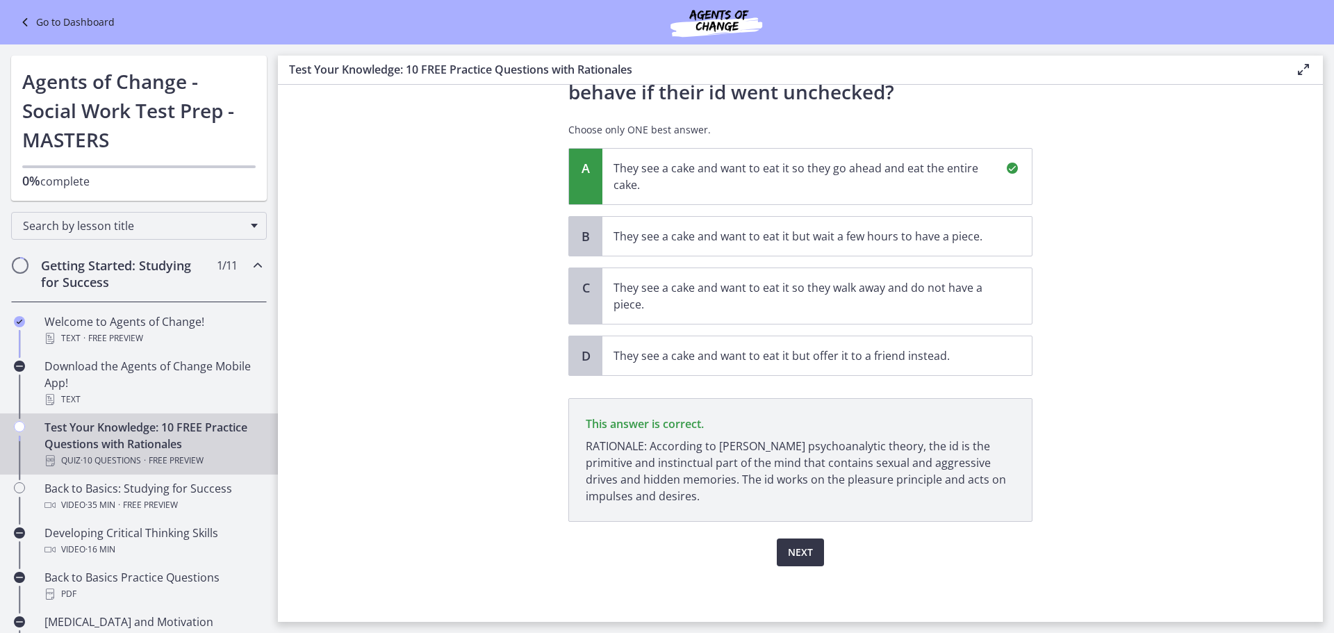
click at [795, 543] on button "Next" at bounding box center [800, 553] width 47 height 28
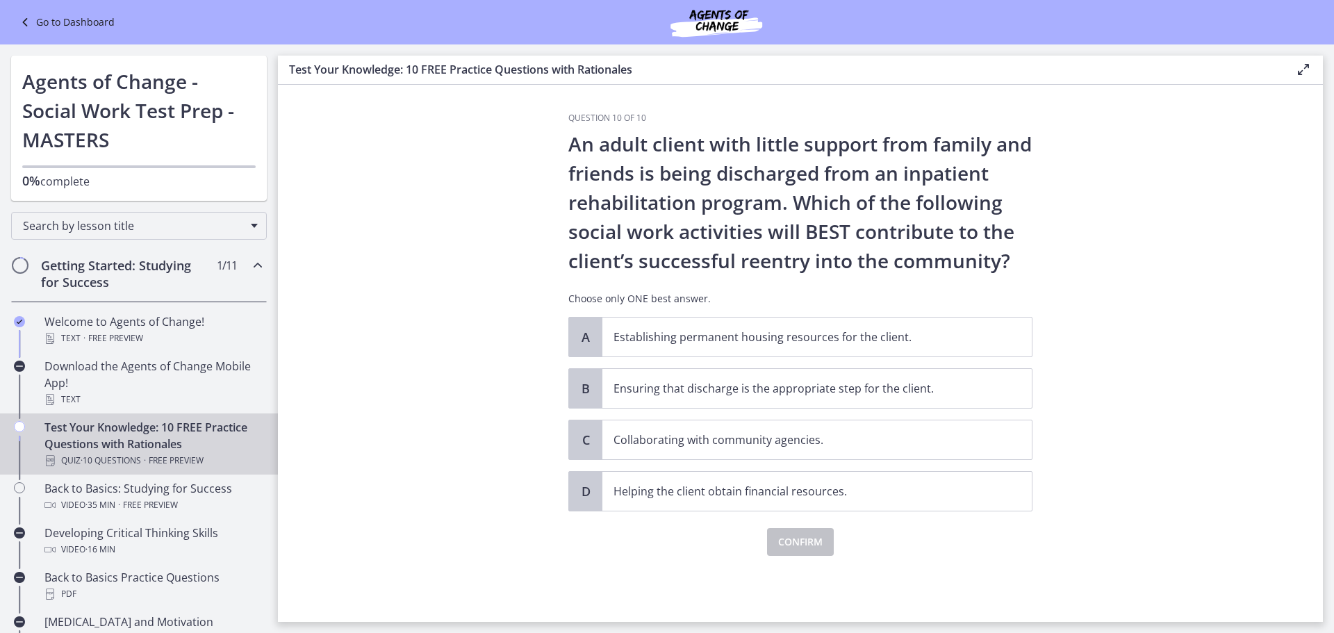
scroll to position [0, 0]
click at [817, 398] on span "Ensuring that discharge is the appropriate step for the client." at bounding box center [817, 388] width 429 height 39
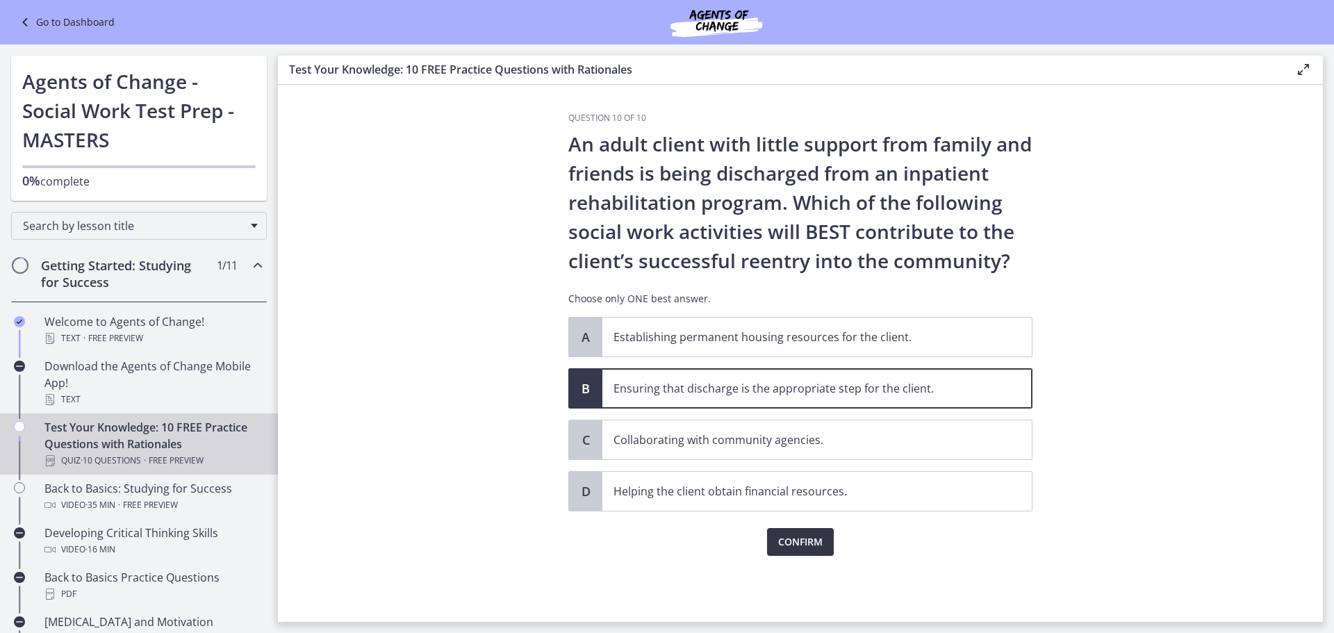
click at [801, 539] on span "Confirm" at bounding box center [800, 542] width 44 height 17
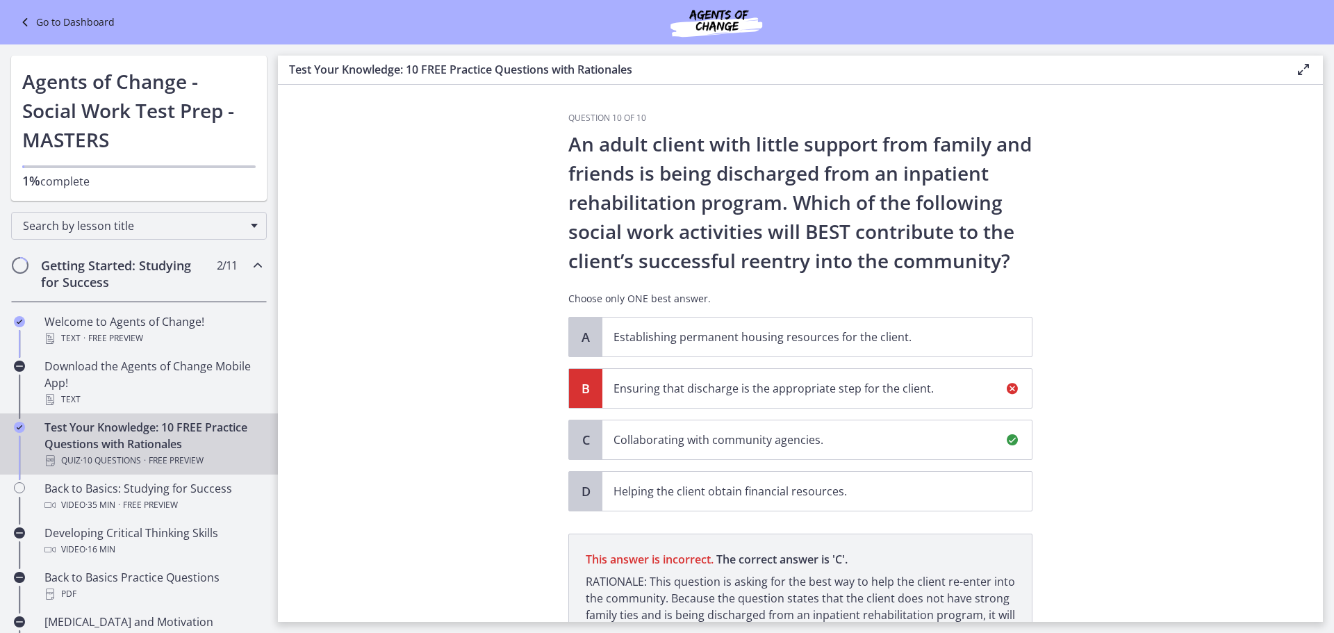
scroll to position [152, 0]
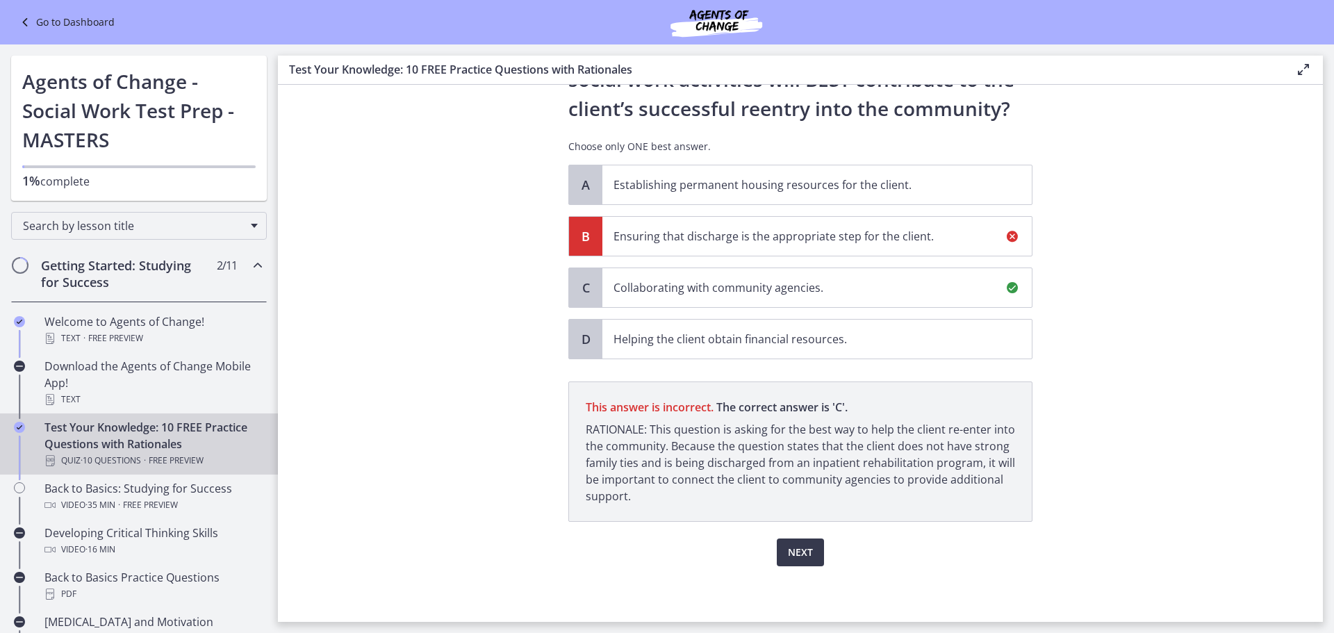
click at [740, 287] on p "Collaborating with community agencies." at bounding box center [803, 287] width 379 height 17
click at [789, 558] on span "Next" at bounding box center [800, 552] width 25 height 17
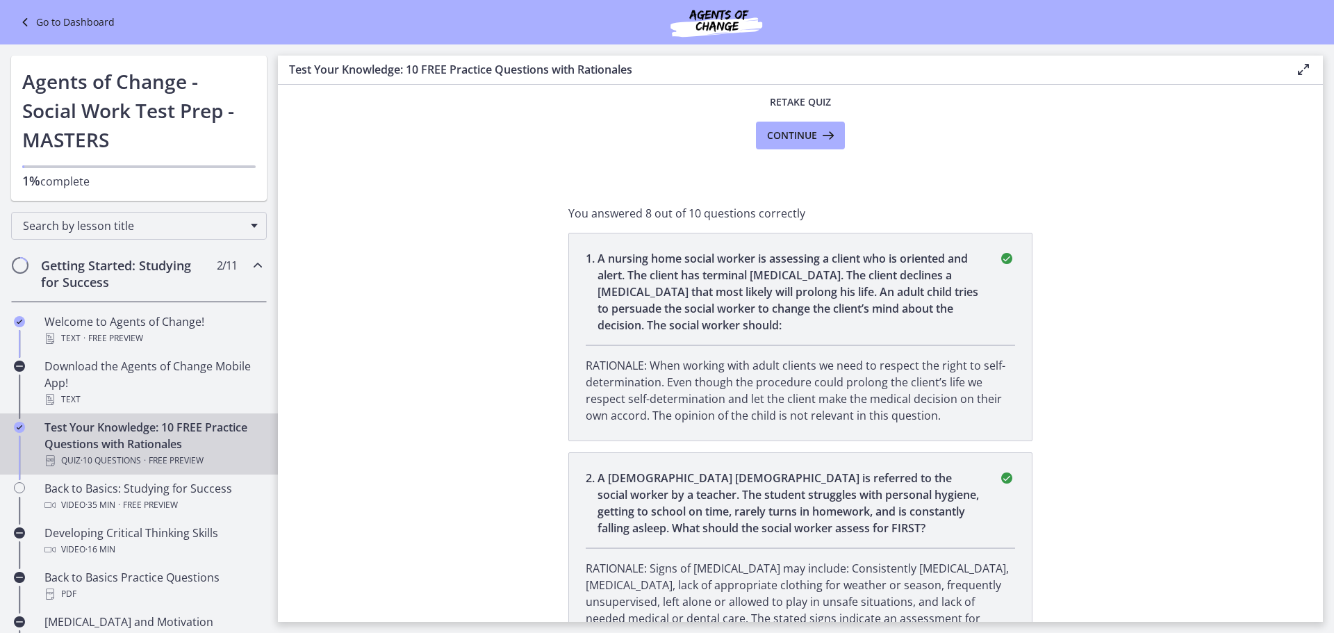
scroll to position [0, 0]
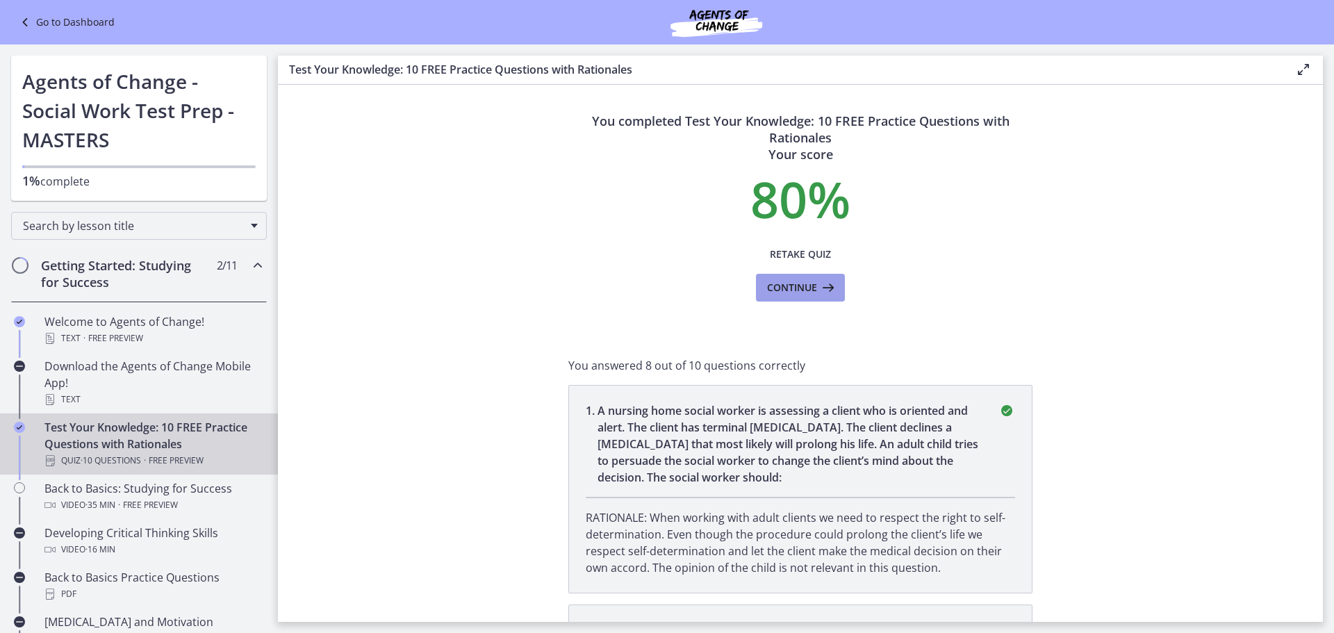
click at [803, 277] on button "Continue" at bounding box center [800, 288] width 89 height 28
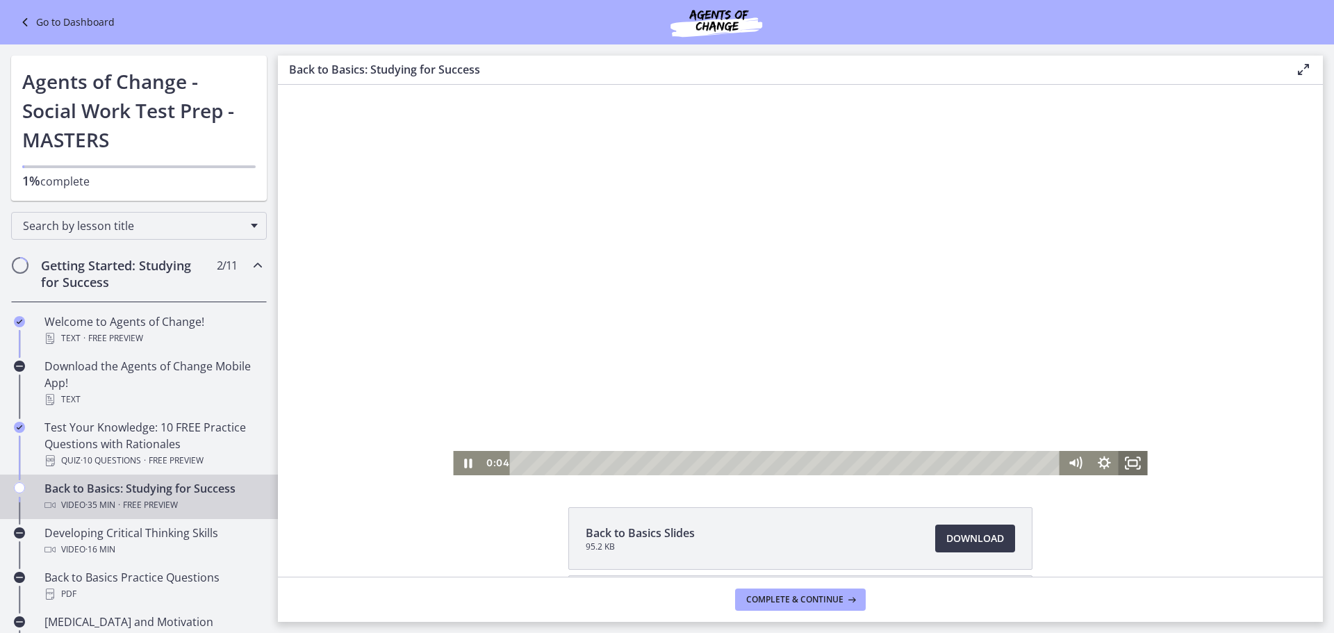
click at [1122, 466] on icon "Fullscreen" at bounding box center [1133, 463] width 29 height 24
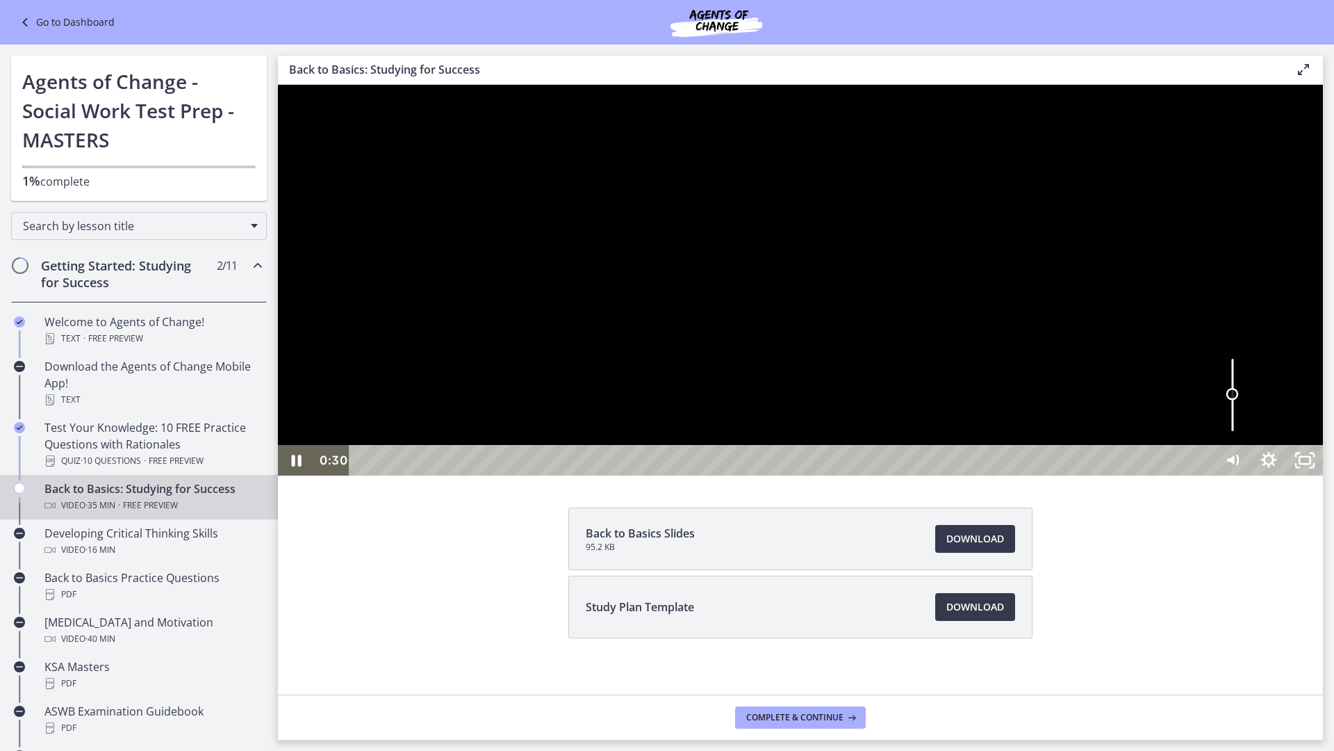
drag, startPoint x: 1523, startPoint y: 722, endPoint x: 1524, endPoint y: 754, distance: 32.0
click at [1239, 400] on div "Volume" at bounding box center [1233, 394] width 13 height 13
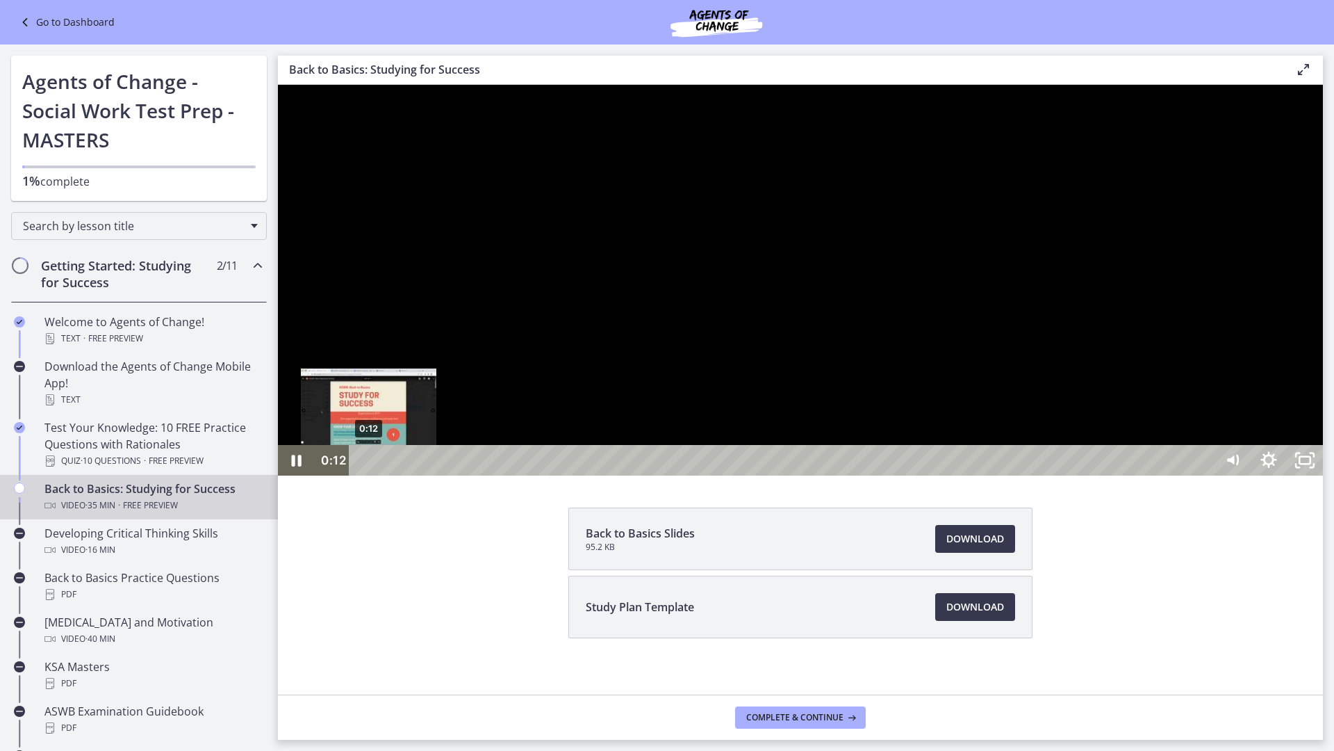
click at [369, 475] on div "0:12" at bounding box center [784, 460] width 843 height 31
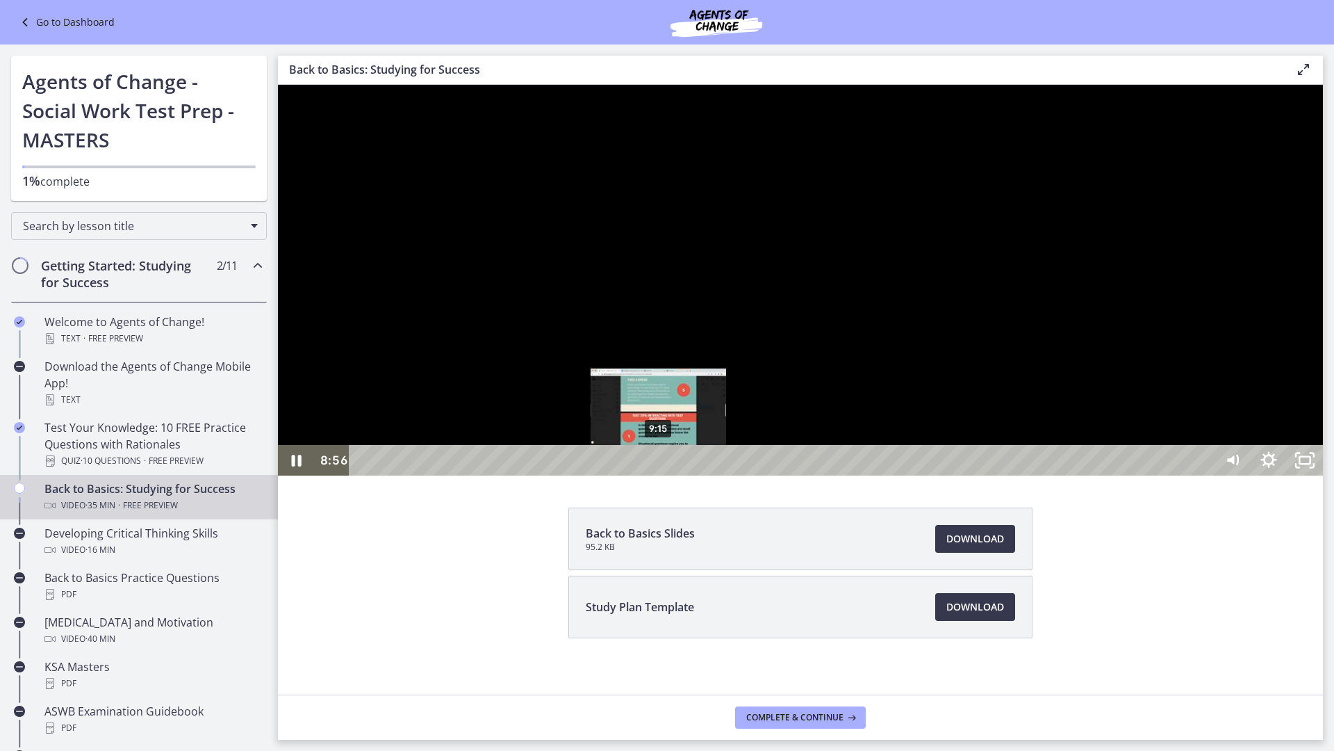
click at [659, 475] on div "9:15" at bounding box center [784, 460] width 843 height 31
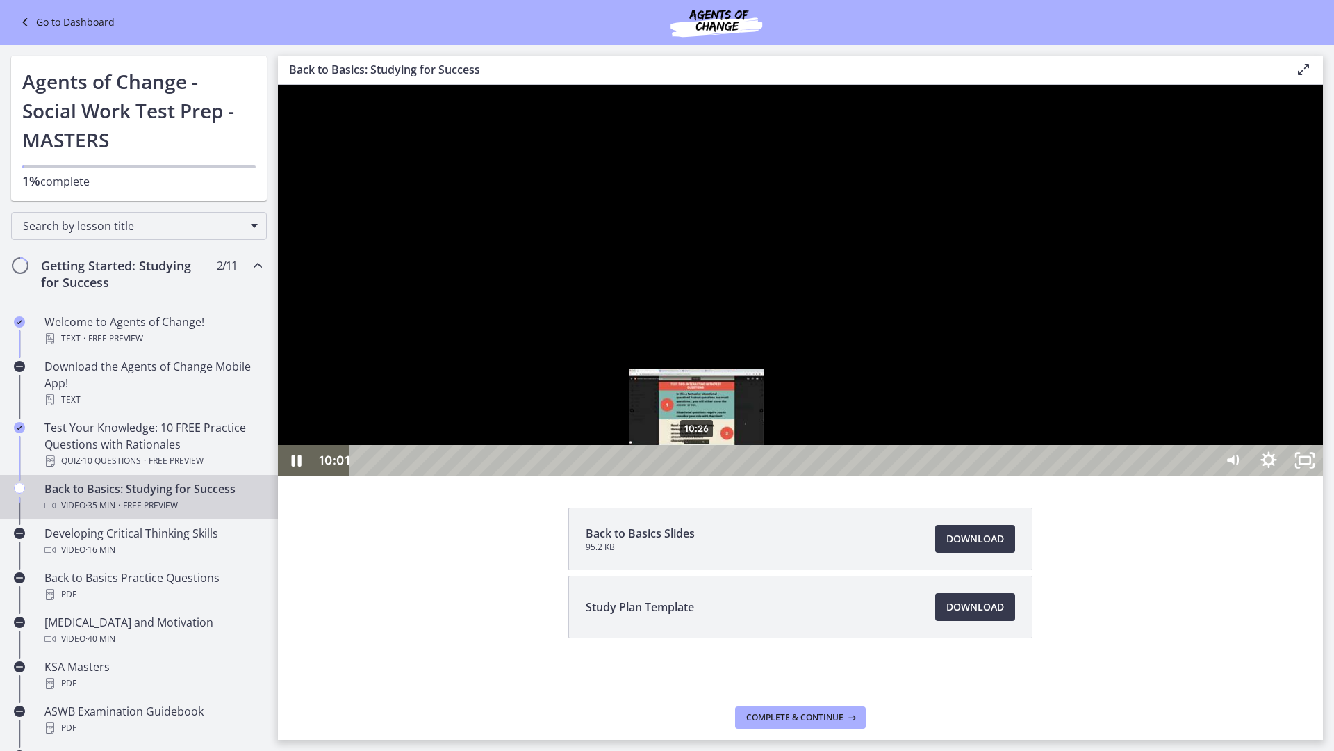
click at [698, 475] on div "10:26" at bounding box center [784, 460] width 843 height 31
click at [688, 475] on div "10:15" at bounding box center [784, 460] width 843 height 31
click at [1291, 479] on icon "Show settings menu" at bounding box center [1268, 460] width 43 height 37
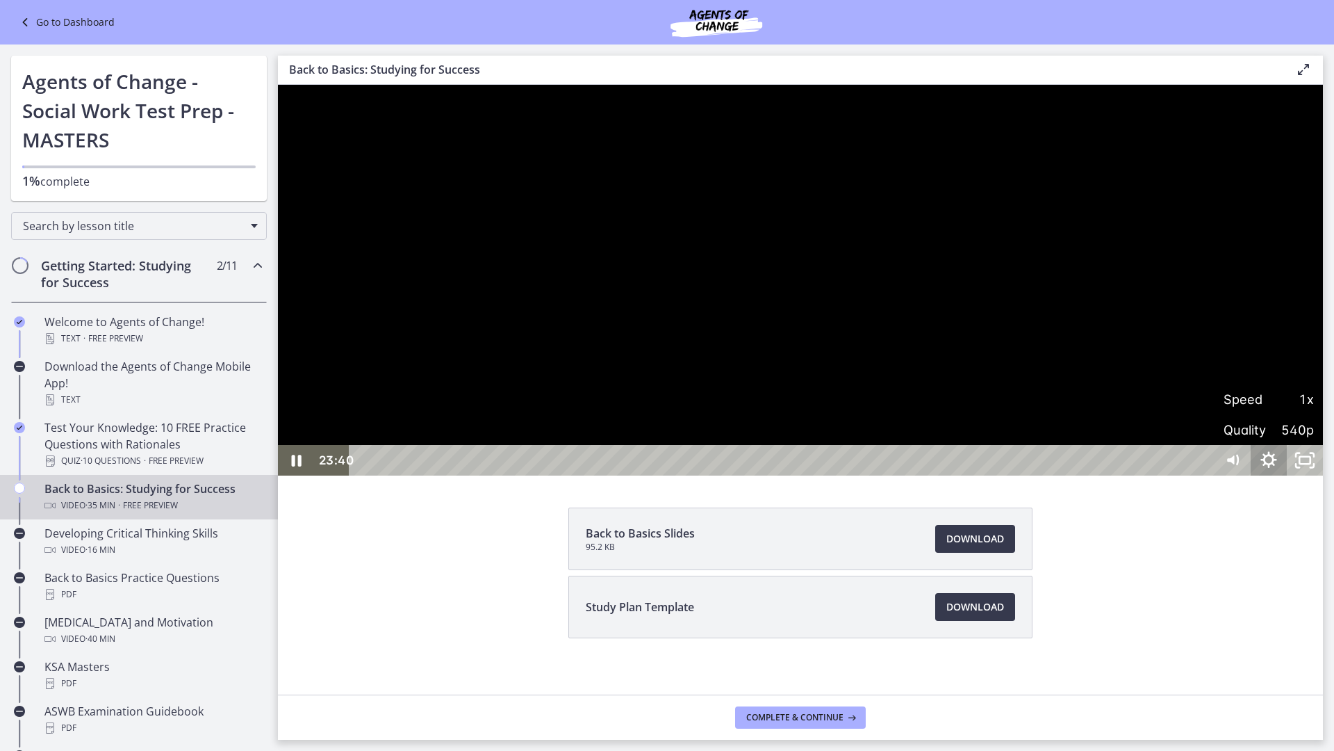
click at [1287, 475] on icon "Hide settings menu" at bounding box center [1269, 460] width 36 height 31
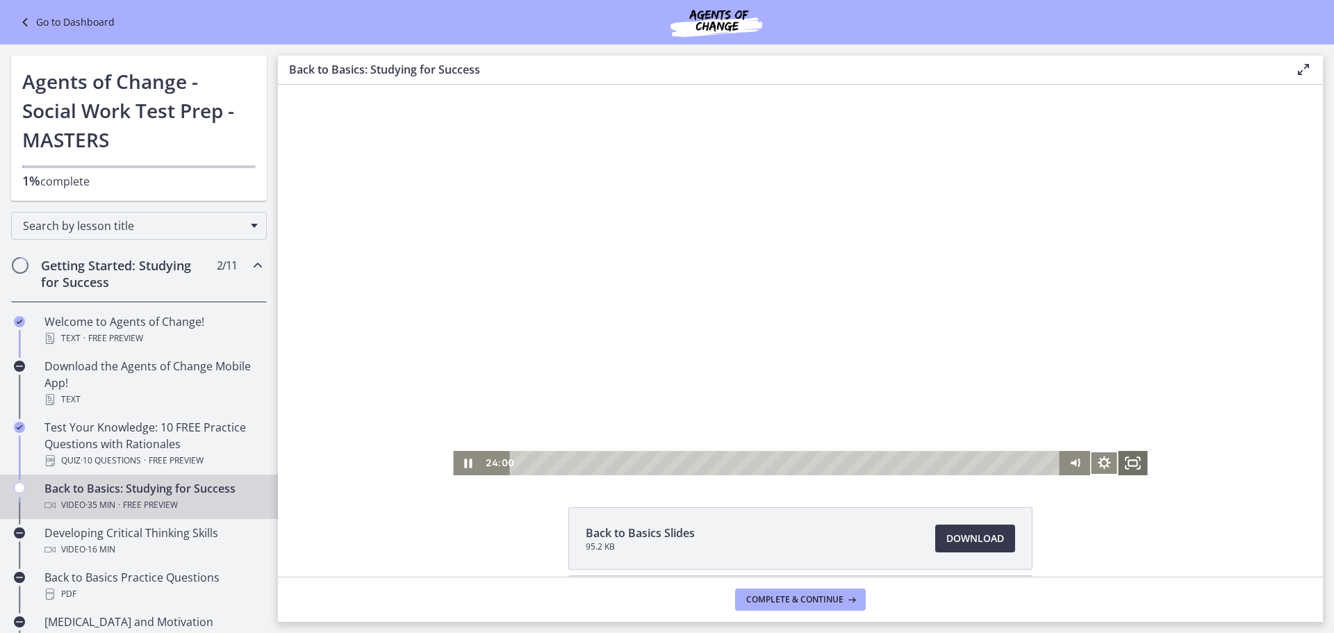
drag, startPoint x: 1124, startPoint y: 467, endPoint x: 1402, endPoint y: 636, distance: 325.3
click at [1124, 467] on icon "Fullscreen" at bounding box center [1133, 463] width 29 height 24
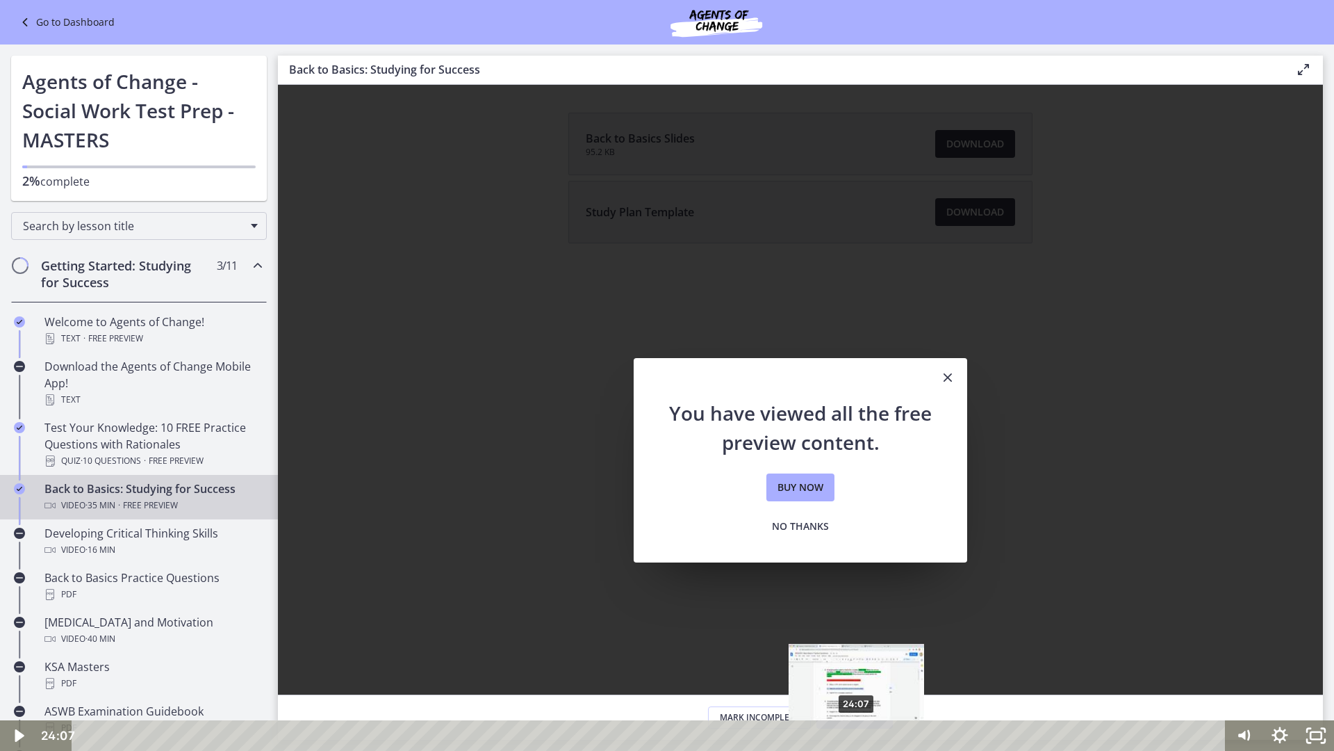
click at [857, 632] on div "24:07" at bounding box center [651, 735] width 1132 height 31
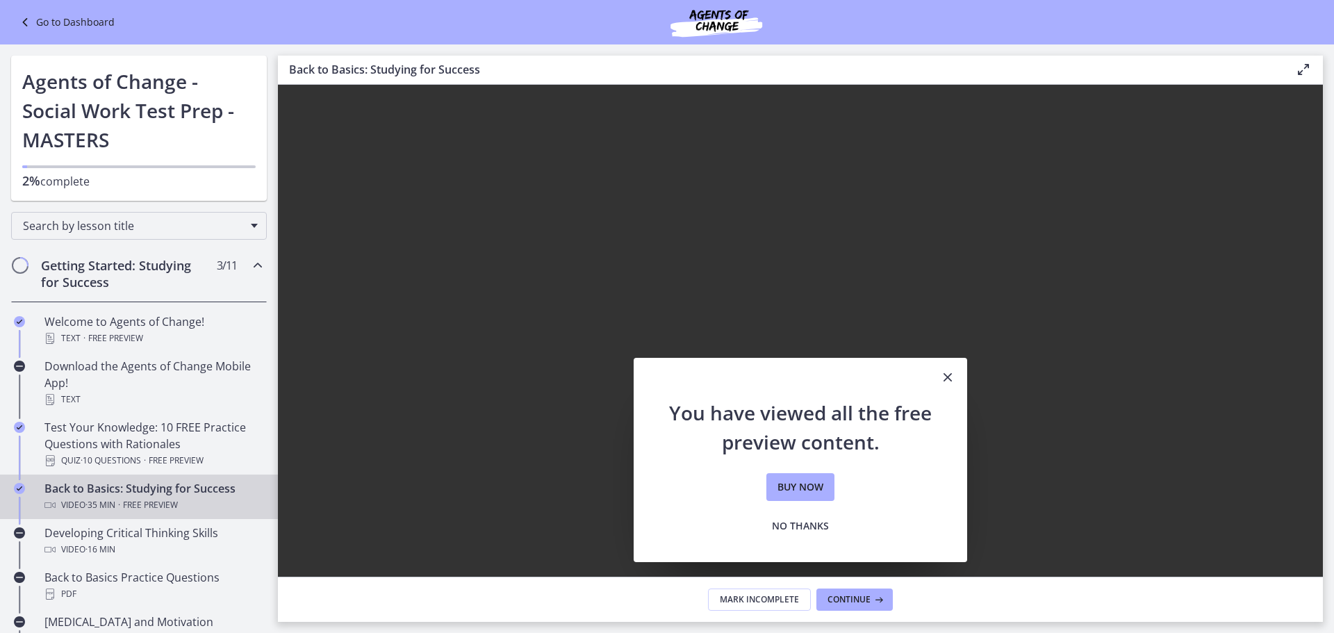
click at [945, 379] on icon "Close" at bounding box center [948, 377] width 17 height 17
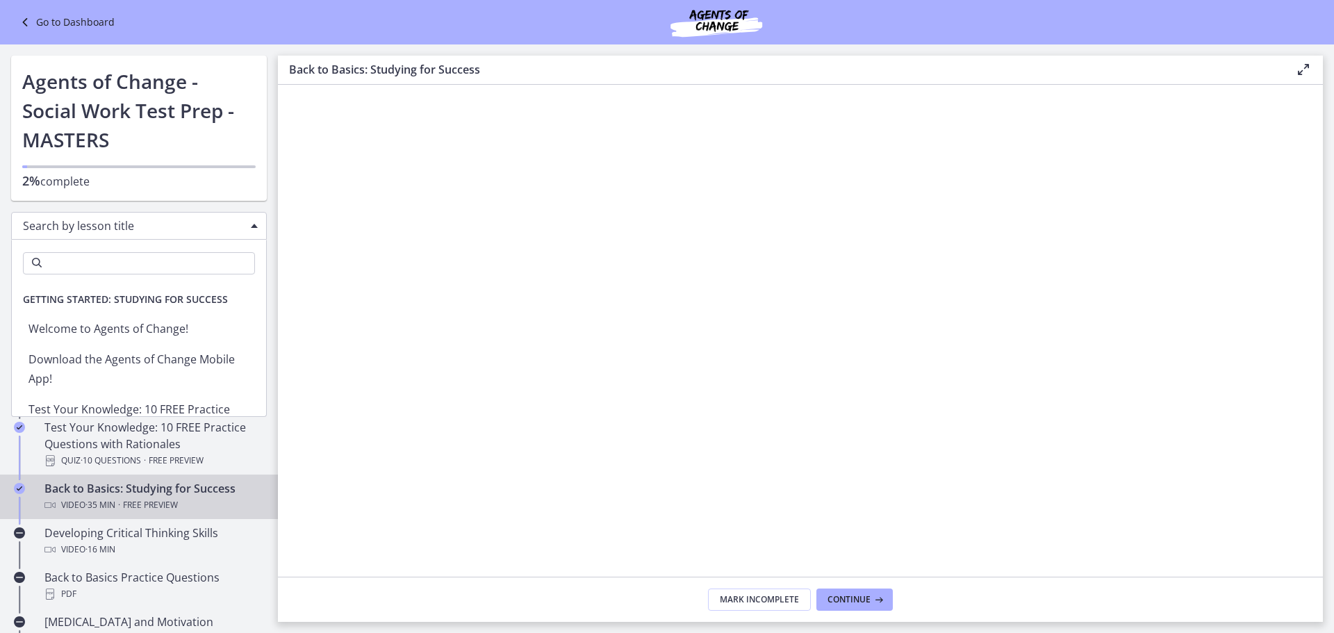
click at [203, 229] on span "Search by lesson title" at bounding box center [133, 225] width 221 height 15
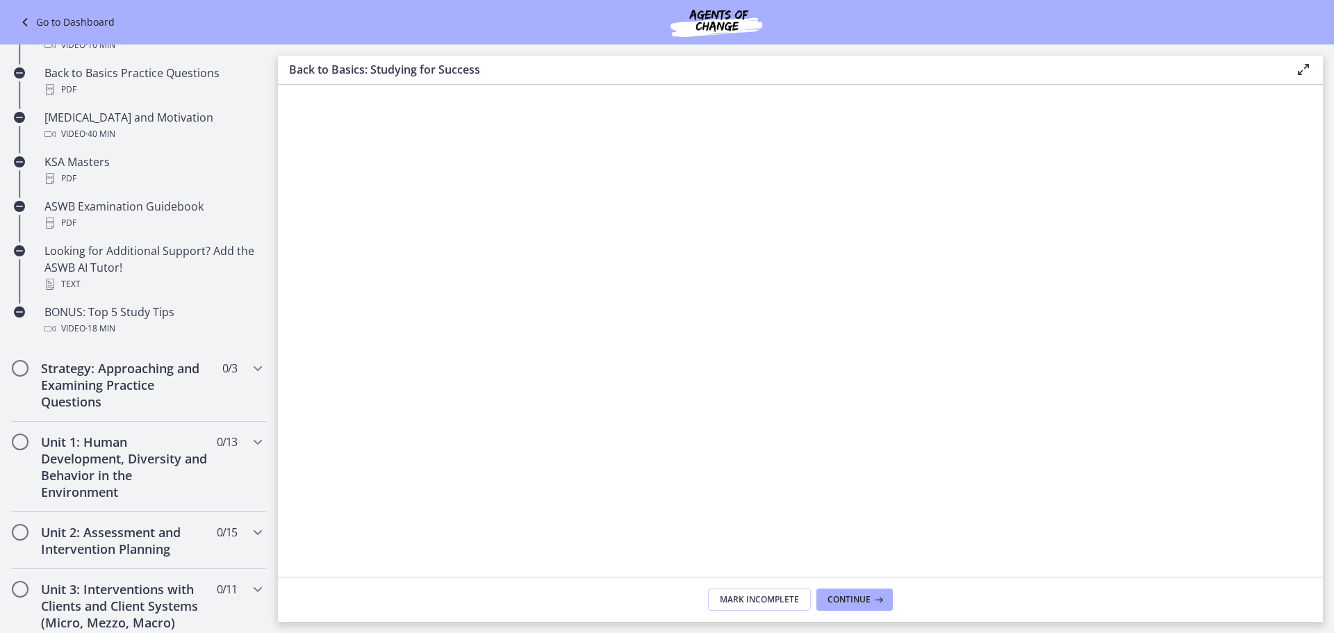
scroll to position [435, 0]
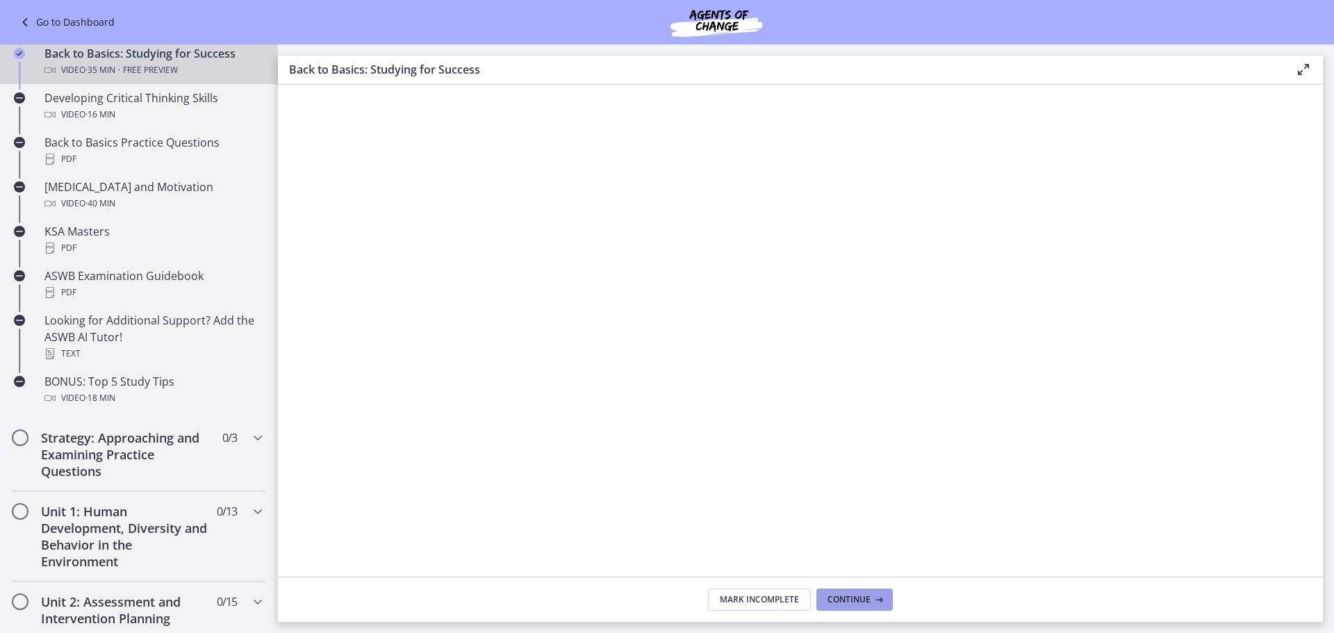
click at [848, 598] on span "Continue" at bounding box center [849, 599] width 43 height 11
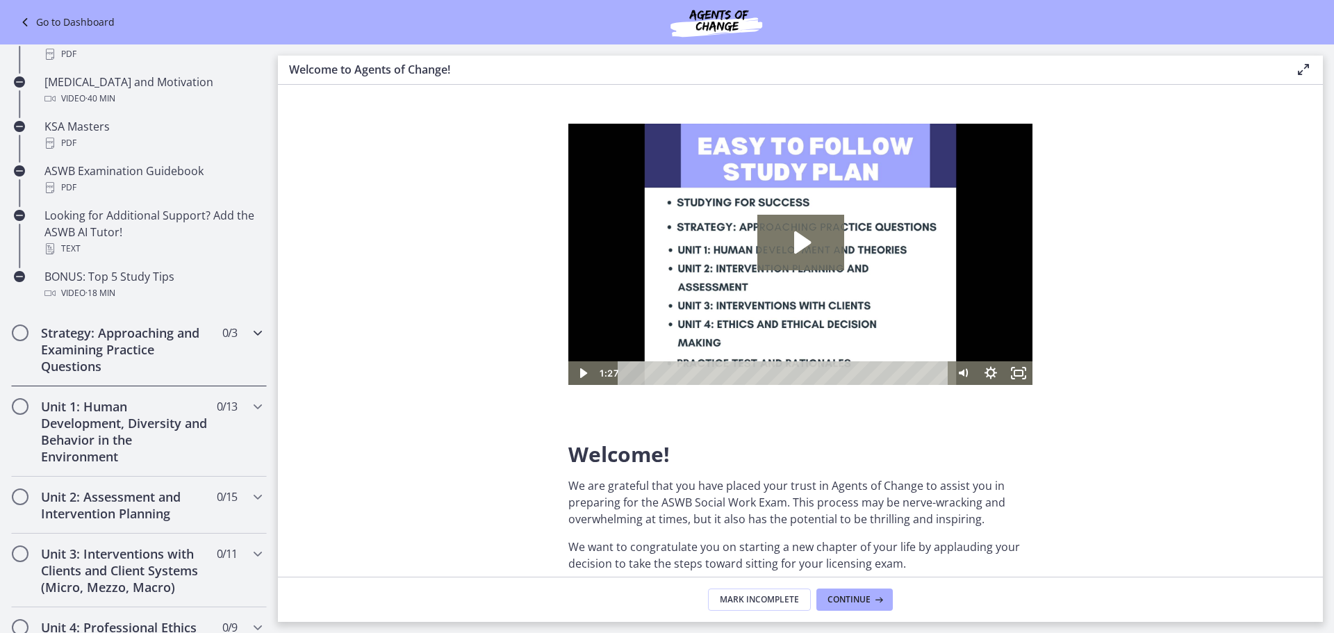
click at [198, 363] on h2 "Strategy: Approaching and Examining Practice Questions" at bounding box center [126, 350] width 170 height 50
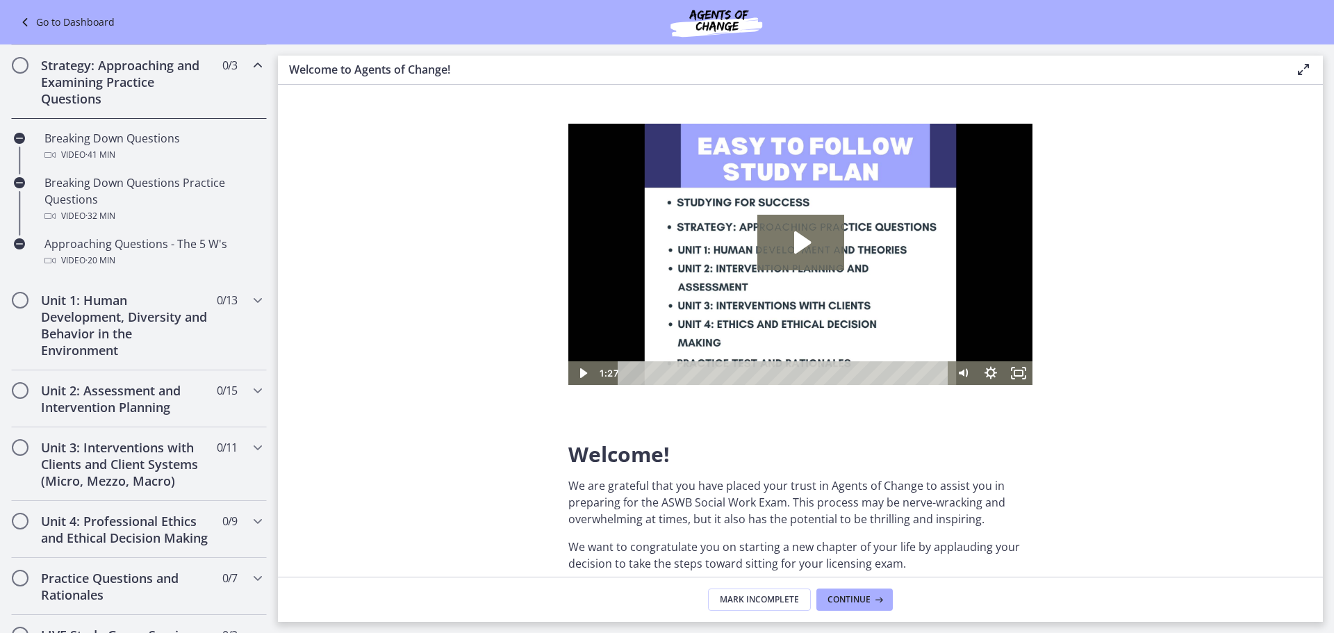
scroll to position [188, 0]
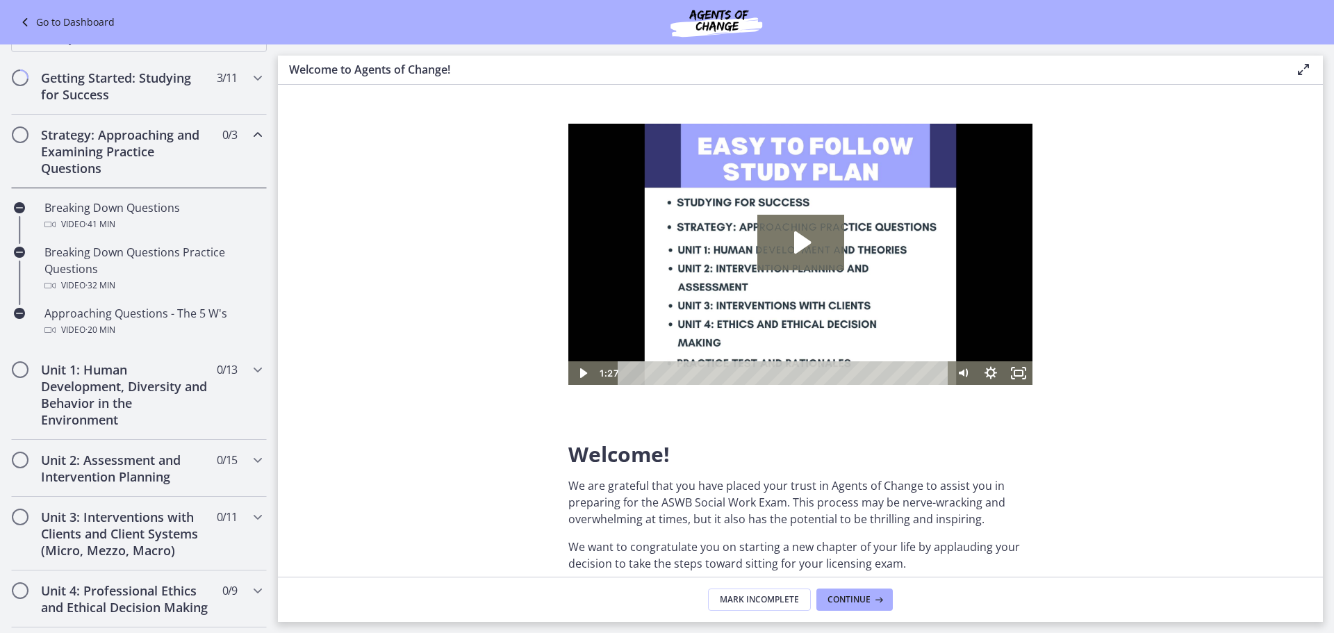
click at [221, 148] on div "Strategy: Approaching and Examining Practice Questions 0 / 3 Completed" at bounding box center [139, 152] width 256 height 74
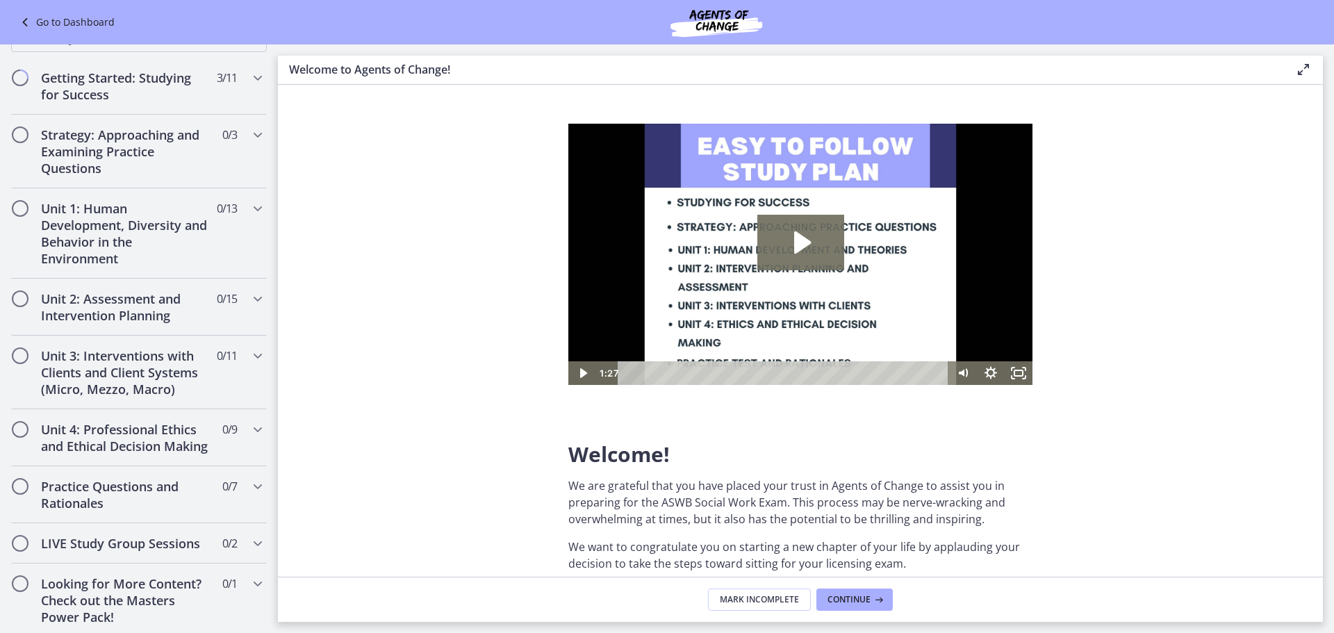
click at [21, 35] on div "Go to Dashboard" at bounding box center [667, 22] width 1334 height 44
click at [38, 21] on link "Go to Dashboard" at bounding box center [66, 22] width 98 height 17
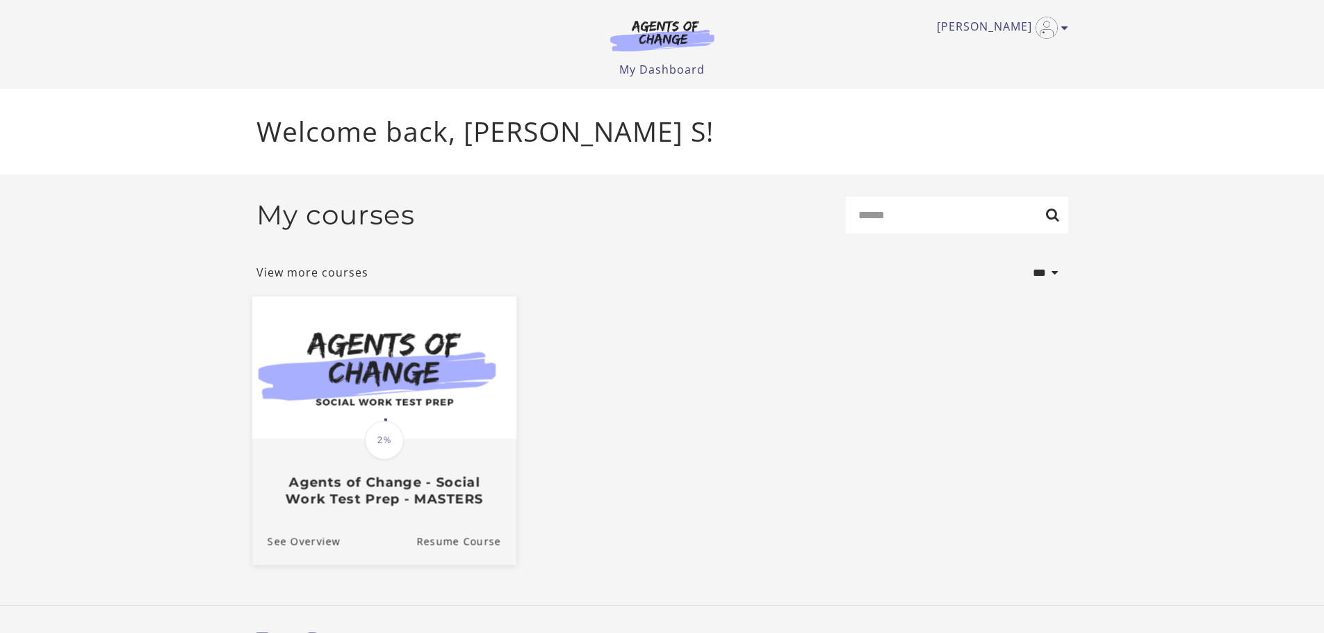
click at [441, 366] on img at bounding box center [384, 367] width 264 height 142
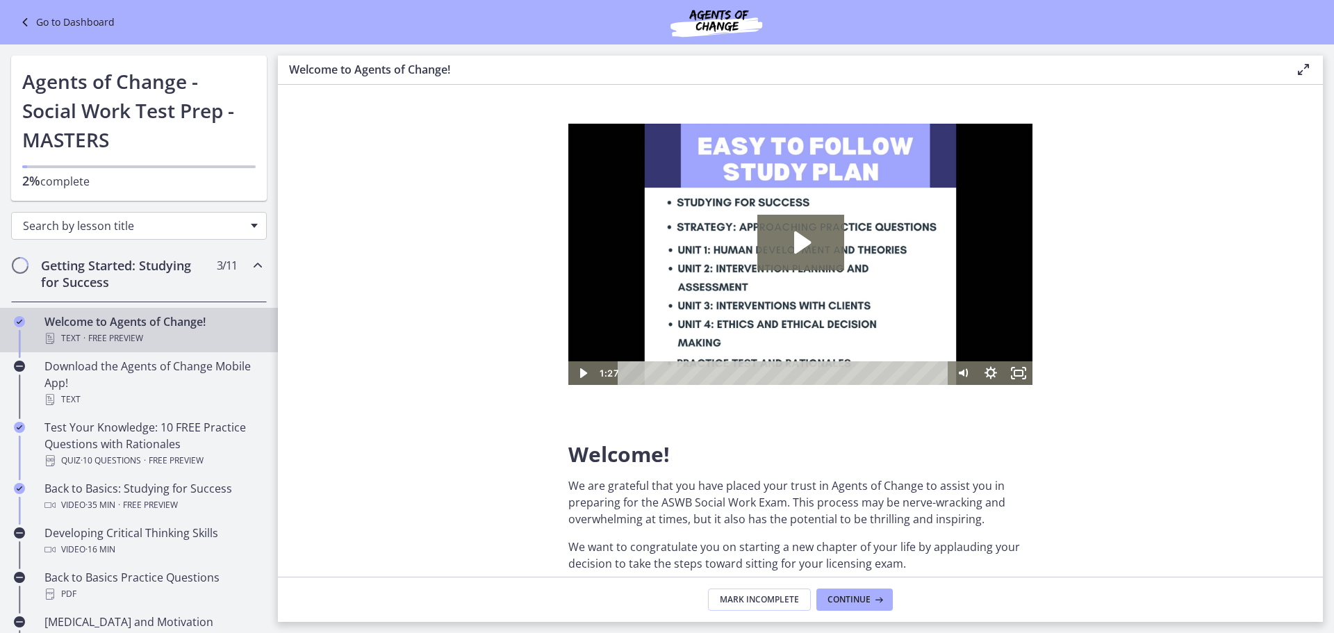
click at [147, 224] on span "Search by lesson title" at bounding box center [133, 225] width 221 height 15
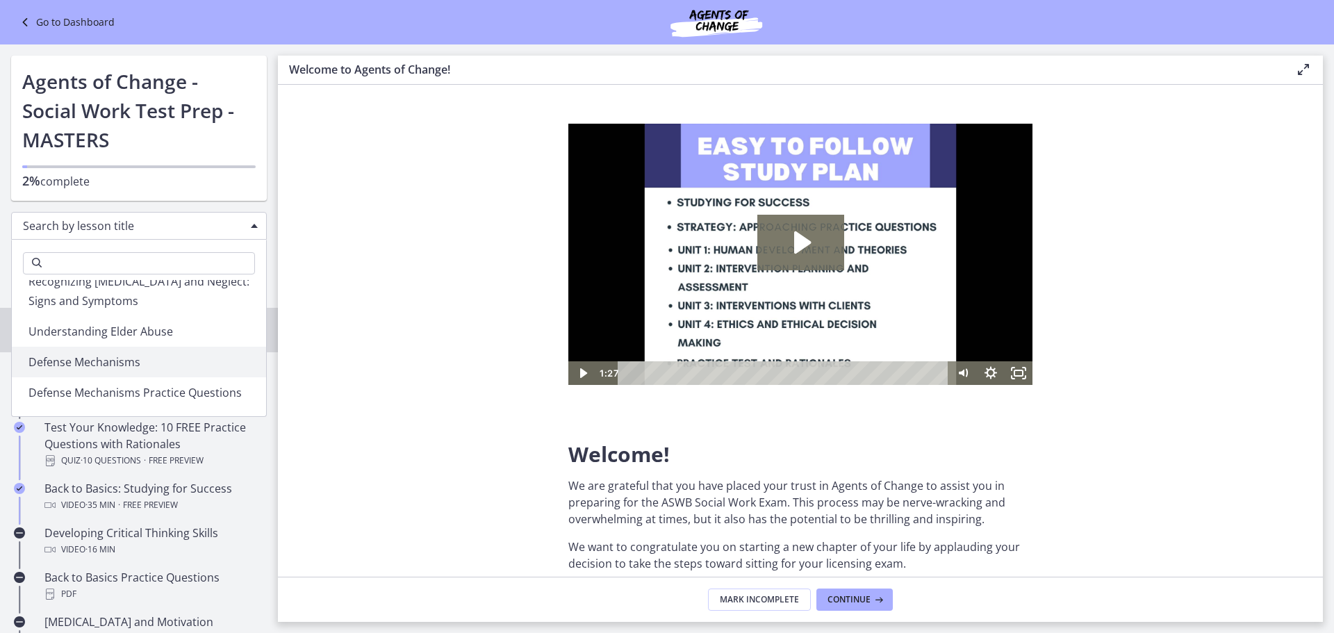
scroll to position [1251, 0]
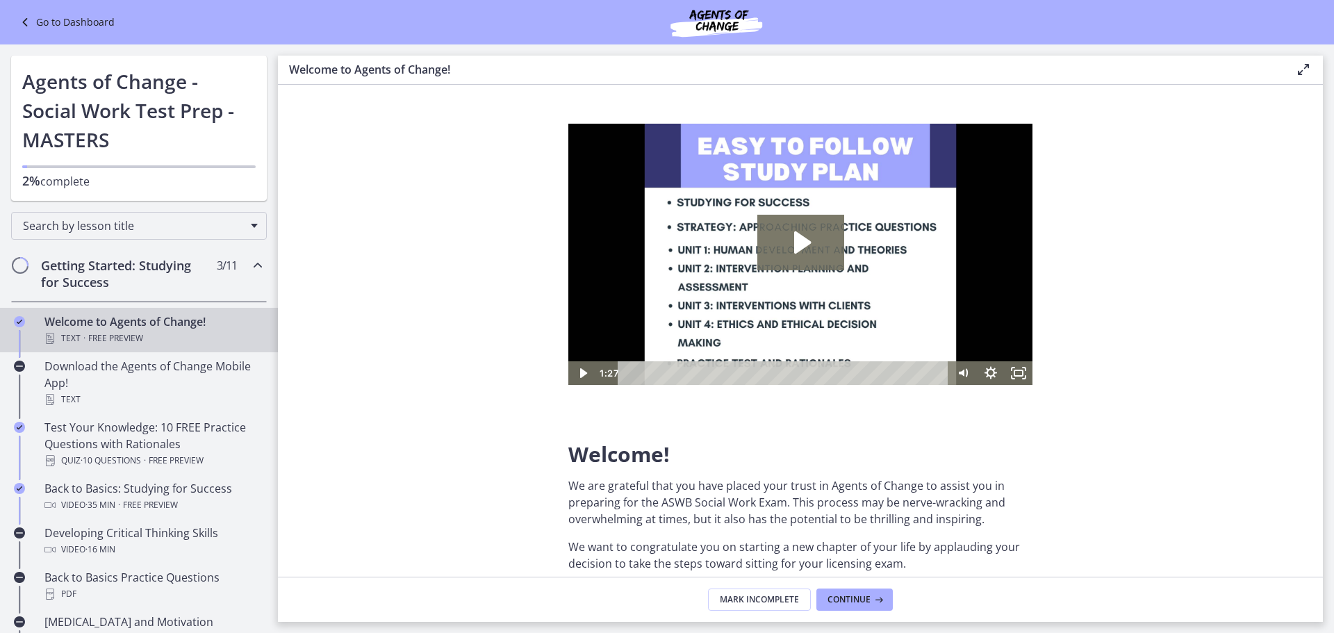
click at [338, 350] on section "Welcome! We are grateful that you have placed your trust in Agents of Change to…" at bounding box center [800, 331] width 1045 height 492
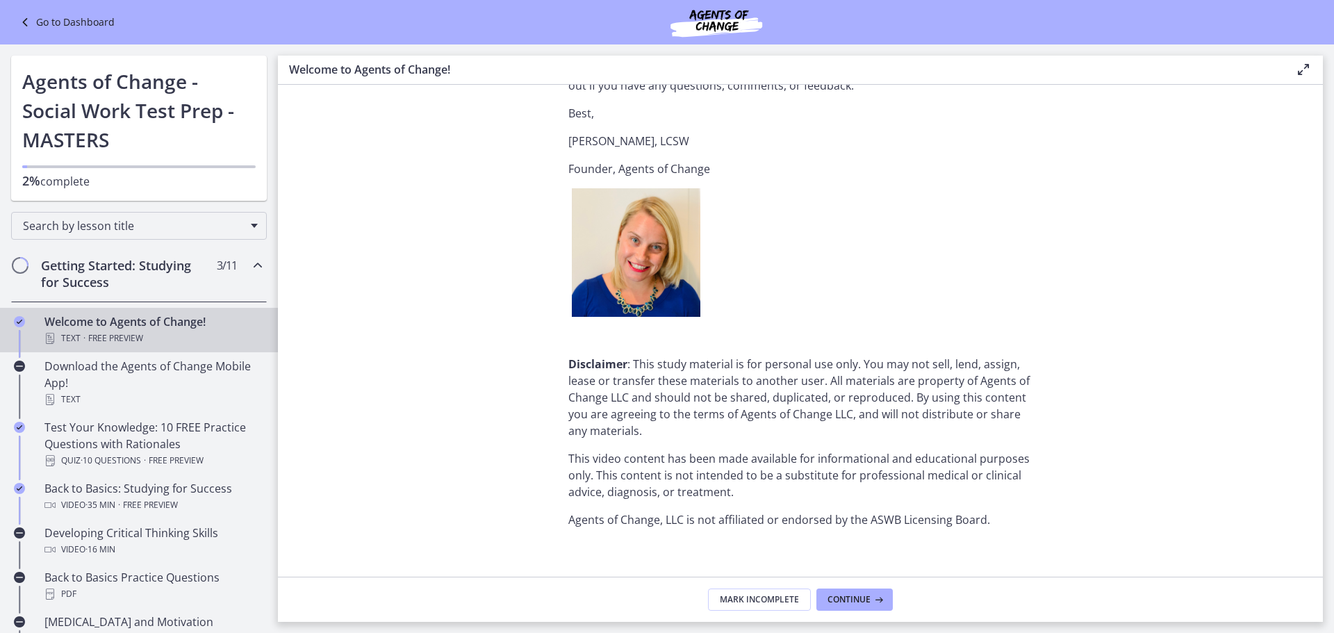
scroll to position [1685, 0]
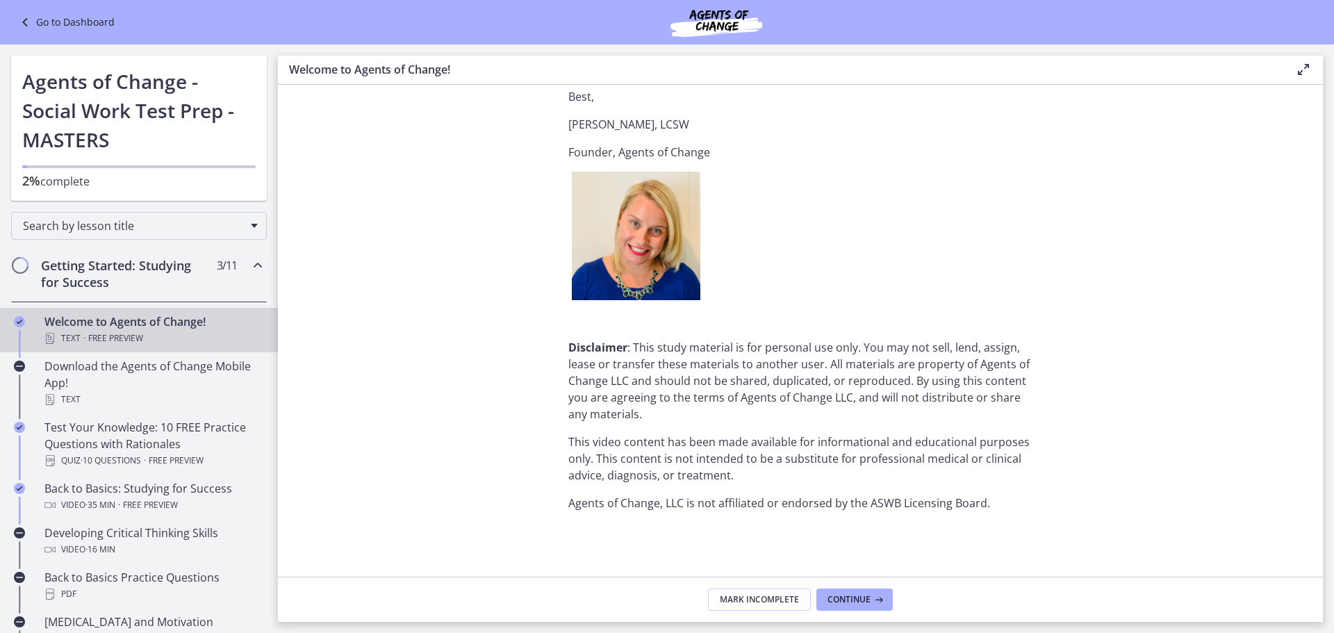
drag, startPoint x: 1311, startPoint y: 515, endPoint x: 1298, endPoint y: 473, distance: 43.5
click at [1298, 474] on section "Welcome! We are grateful that you have placed your trust in Agents of Change to…" at bounding box center [800, 331] width 1045 height 492
click at [729, 22] on img at bounding box center [716, 22] width 167 height 33
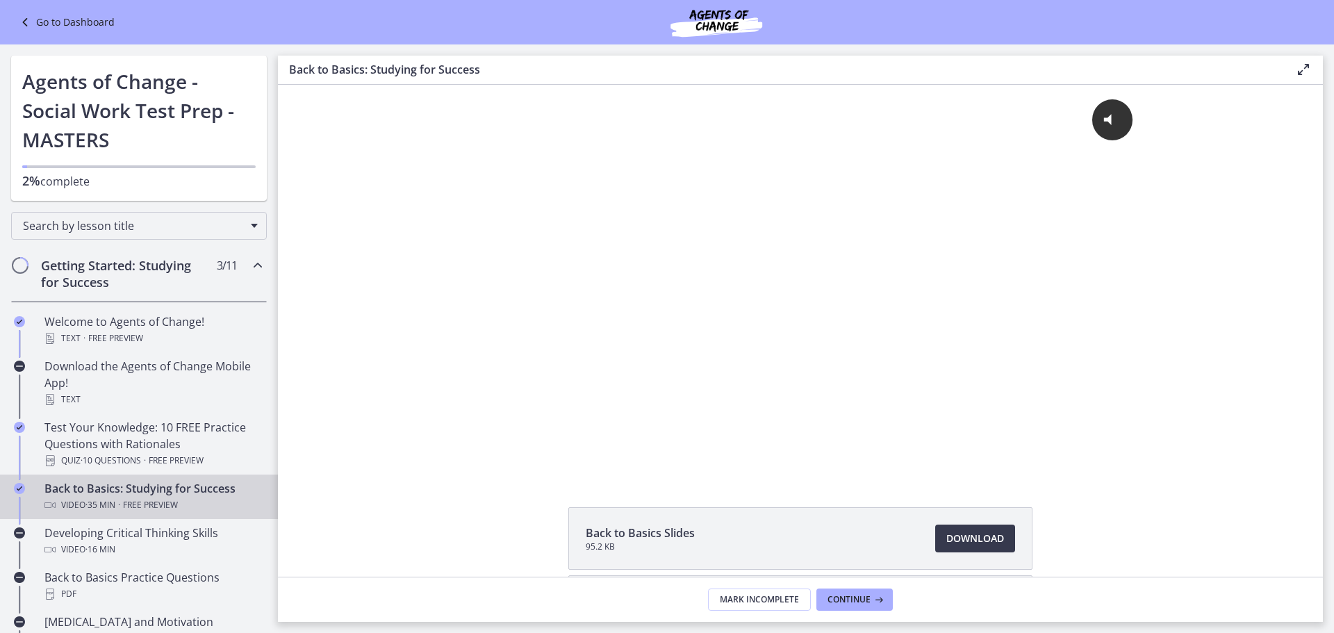
click at [57, 22] on link "Go to Dashboard" at bounding box center [66, 22] width 98 height 17
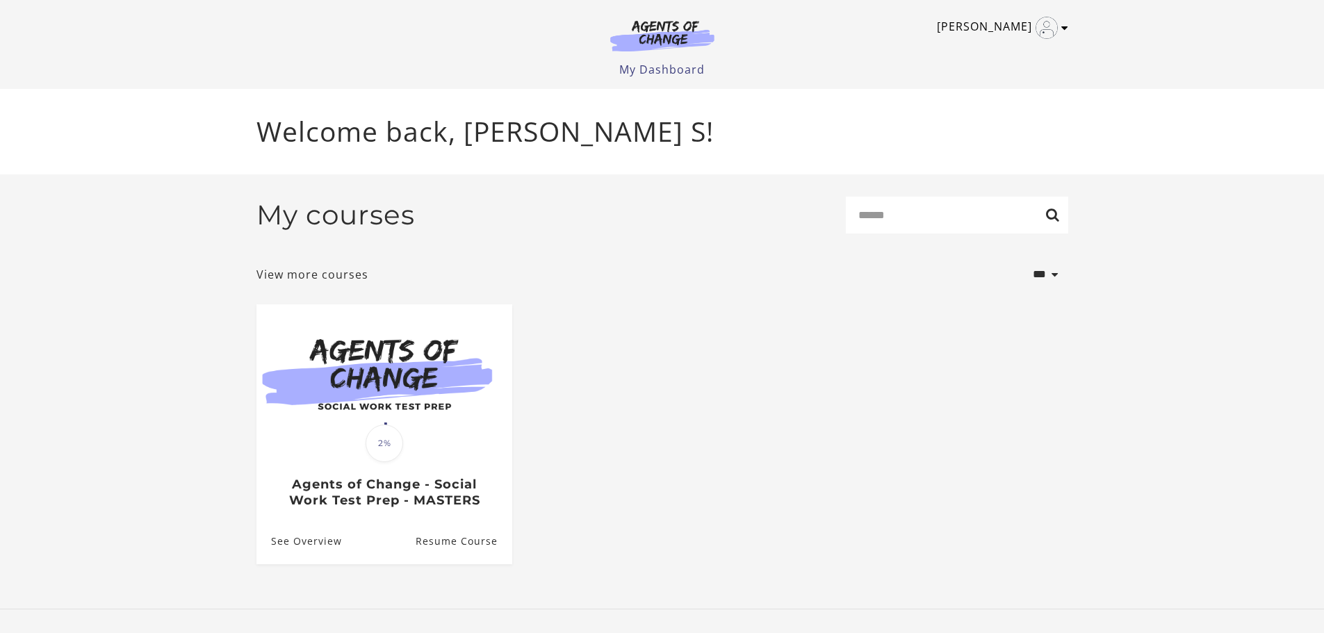
click at [1065, 26] on icon "Toggle menu" at bounding box center [1064, 27] width 7 height 11
click at [1020, 58] on link "My Account" at bounding box center [1010, 51] width 122 height 24
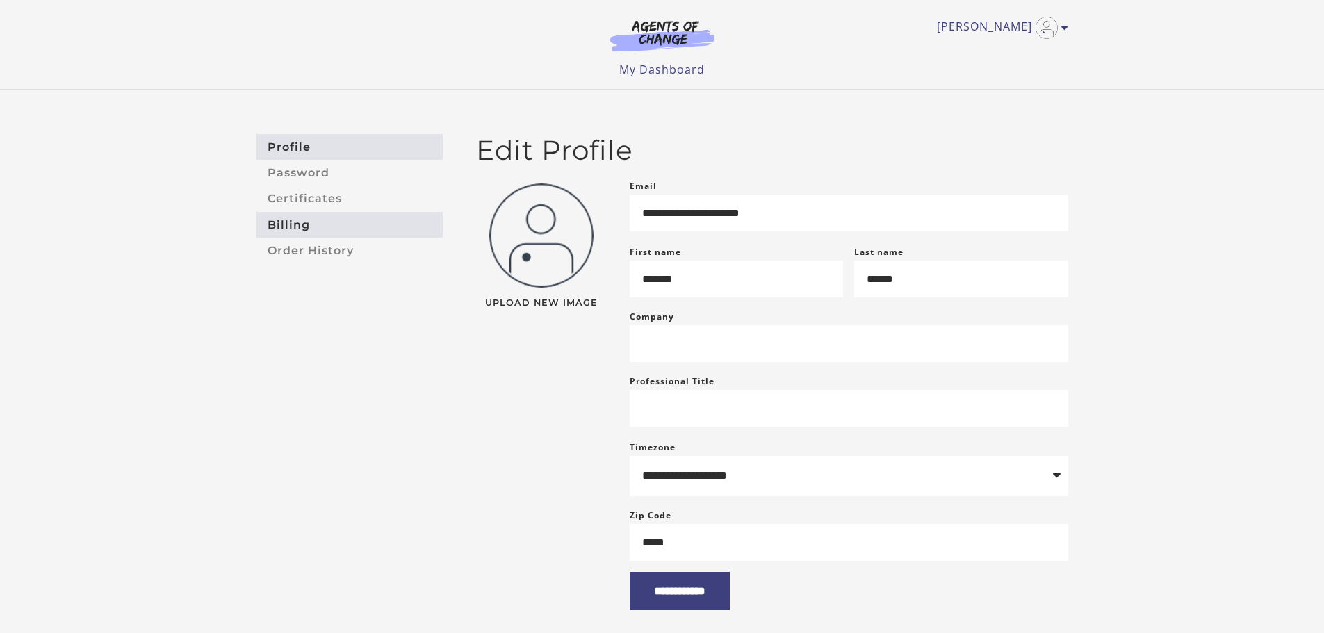
click at [289, 219] on link "Billing" at bounding box center [349, 225] width 186 height 26
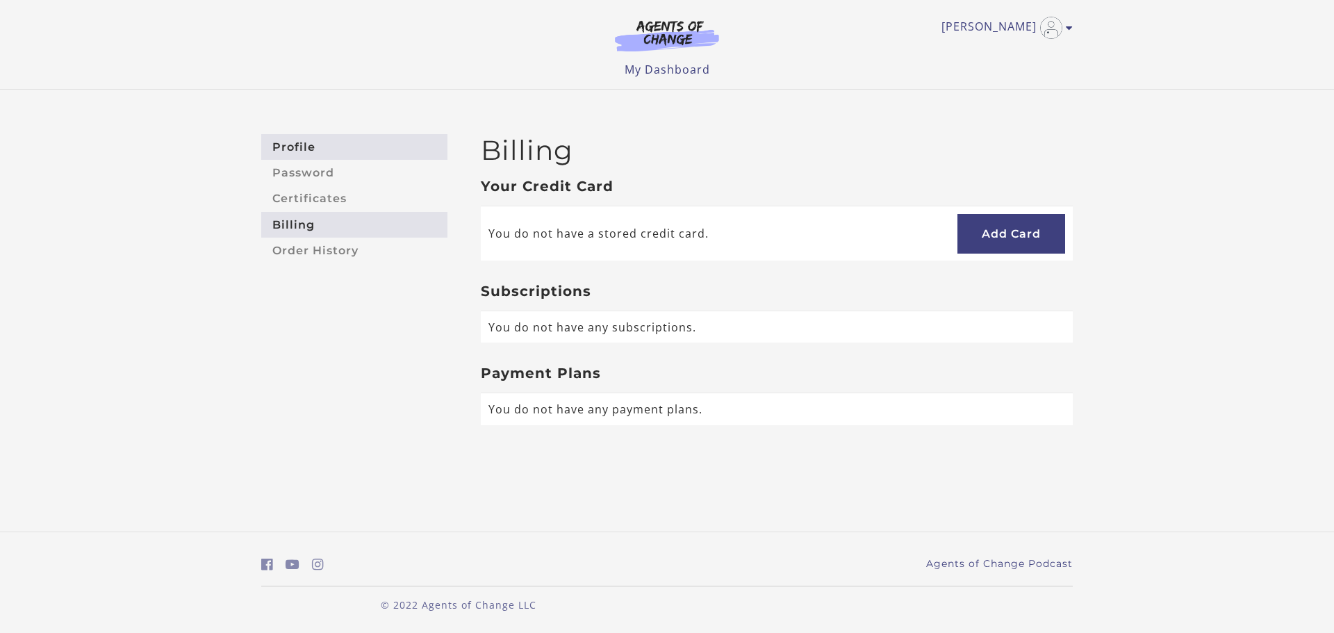
click at [290, 144] on link "Profile" at bounding box center [354, 147] width 186 height 26
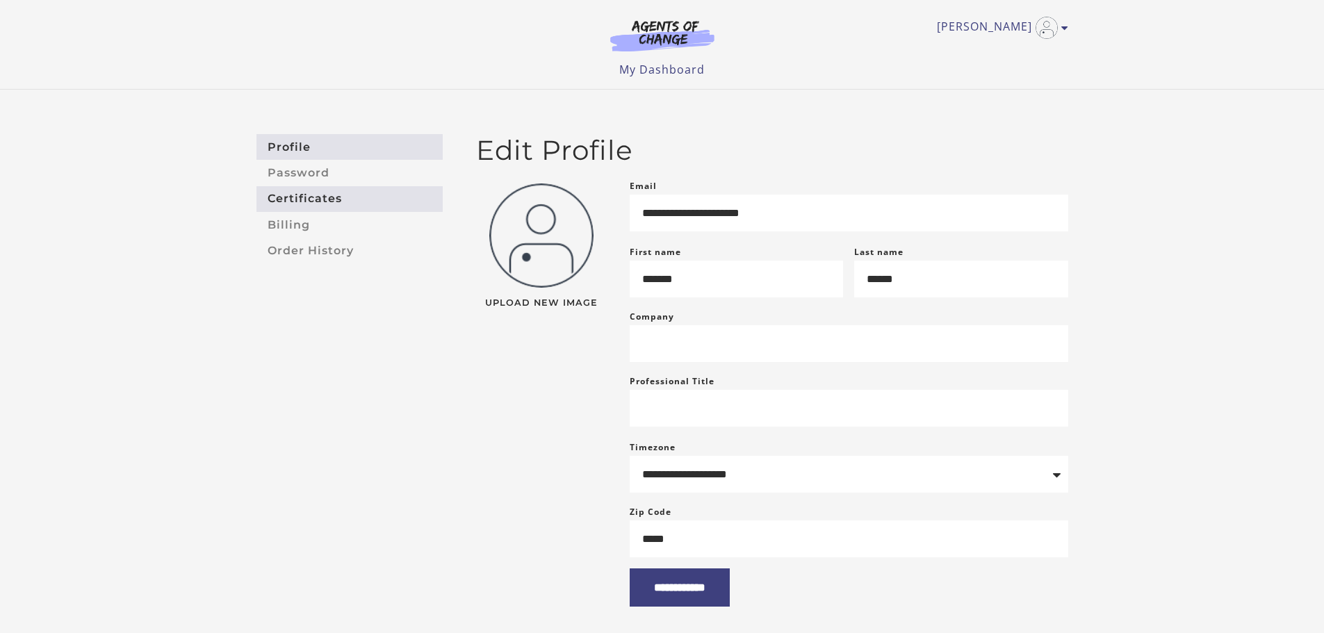
click at [318, 195] on link "Certificates" at bounding box center [349, 199] width 186 height 26
